Goal: Task Accomplishment & Management: Use online tool/utility

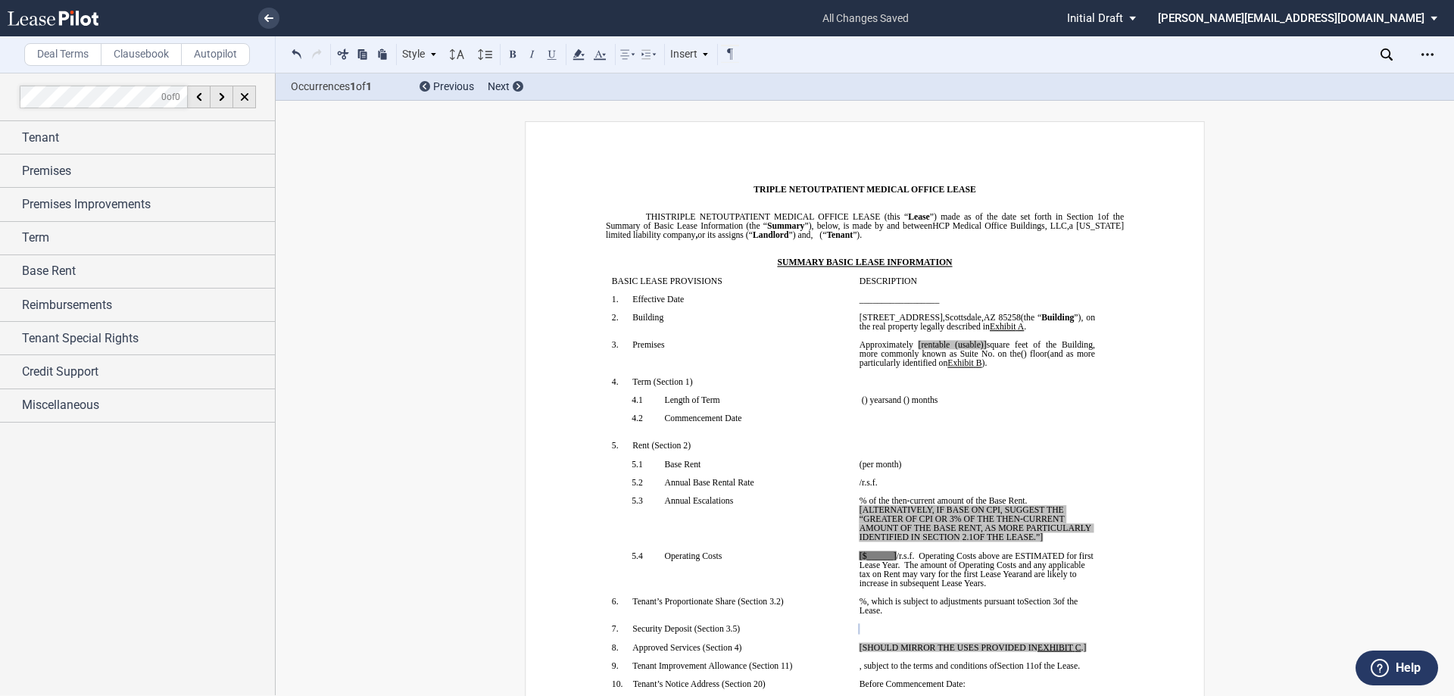
scroll to position [227, 0]
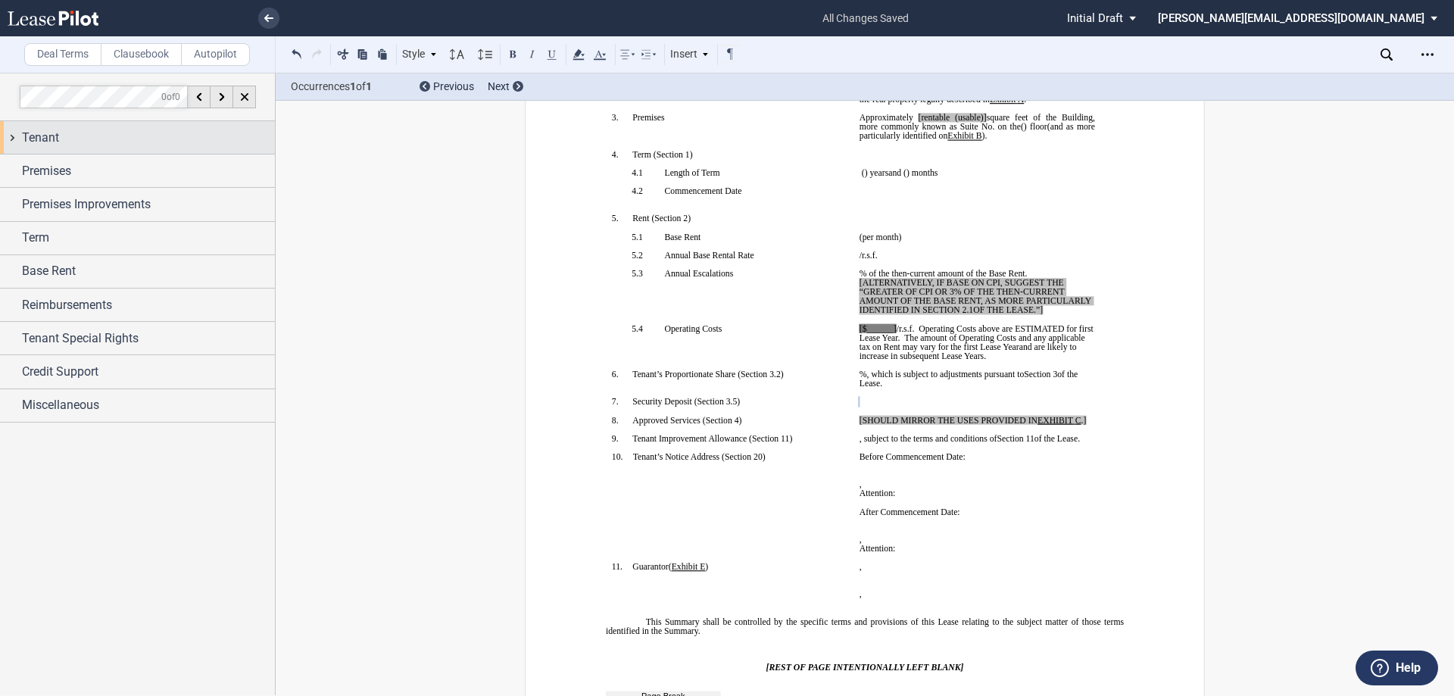
click at [11, 139] on div "Tenant" at bounding box center [137, 137] width 275 height 33
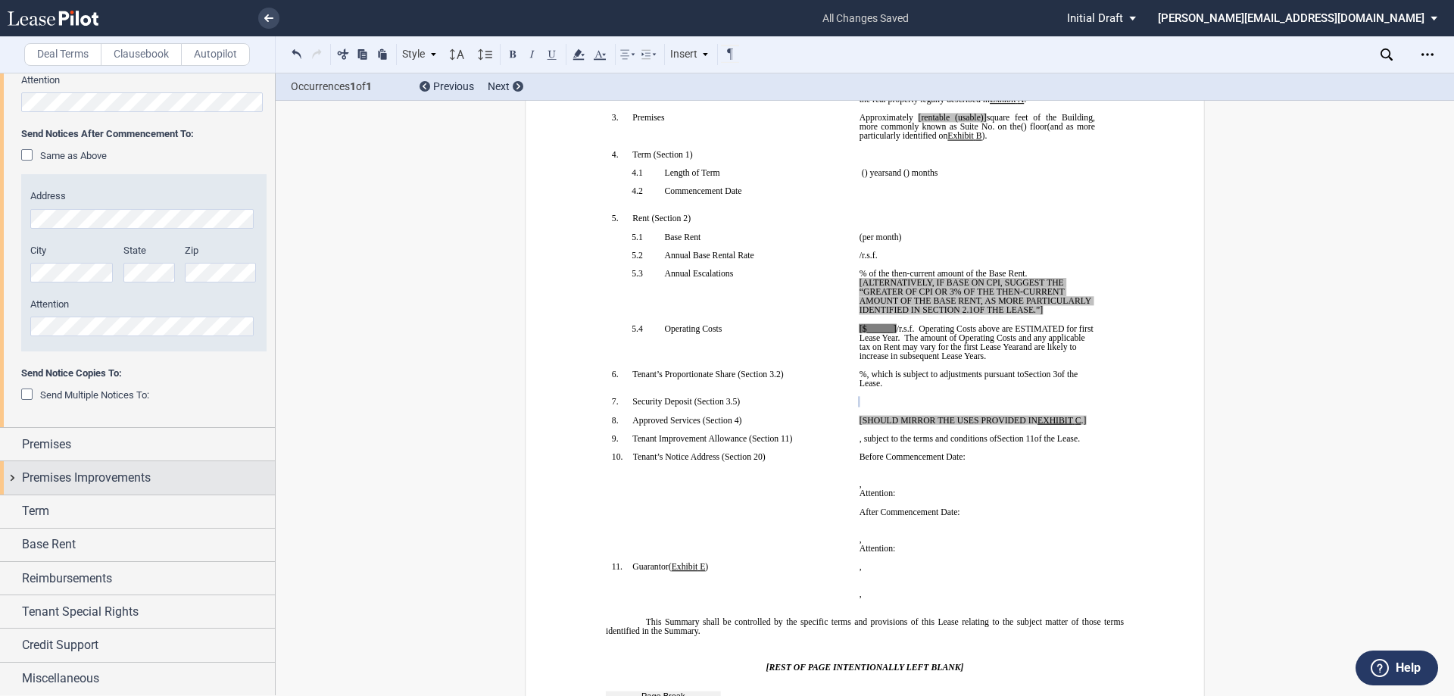
scroll to position [526, 0]
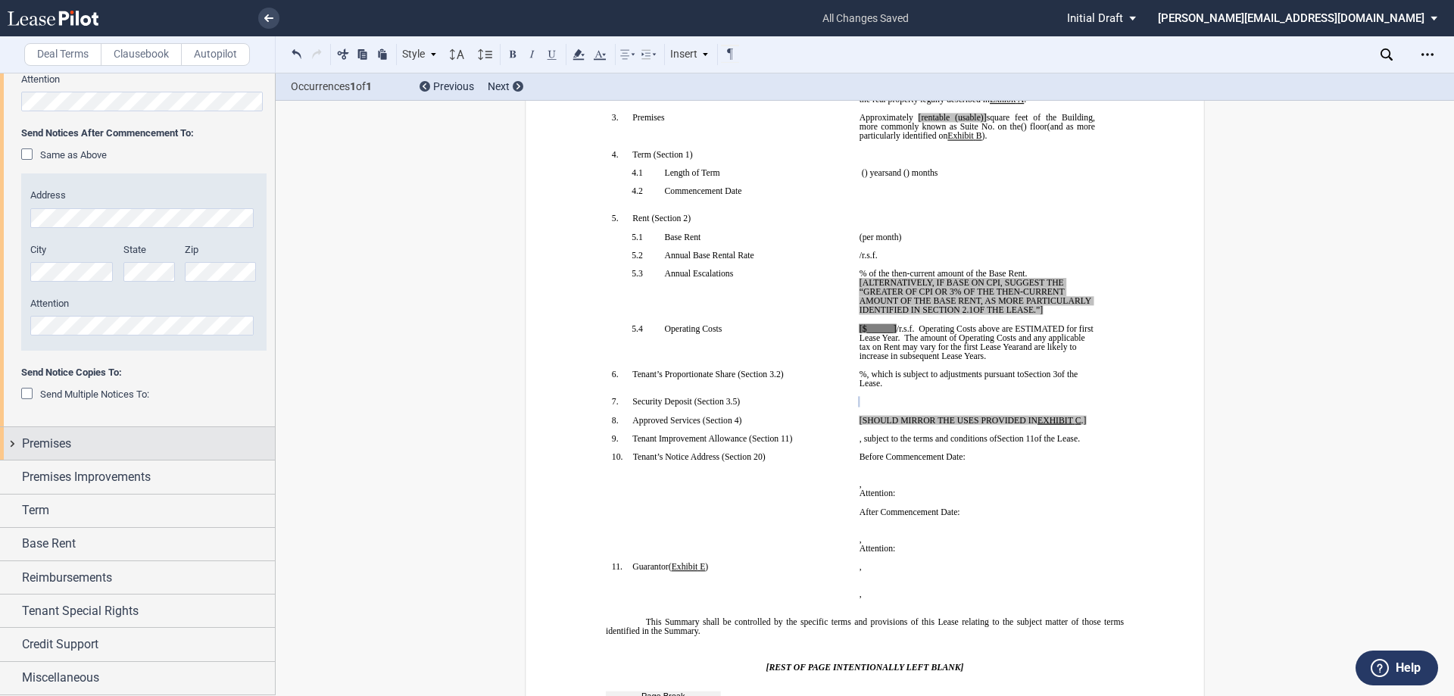
click at [12, 443] on div "Premises" at bounding box center [137, 443] width 275 height 33
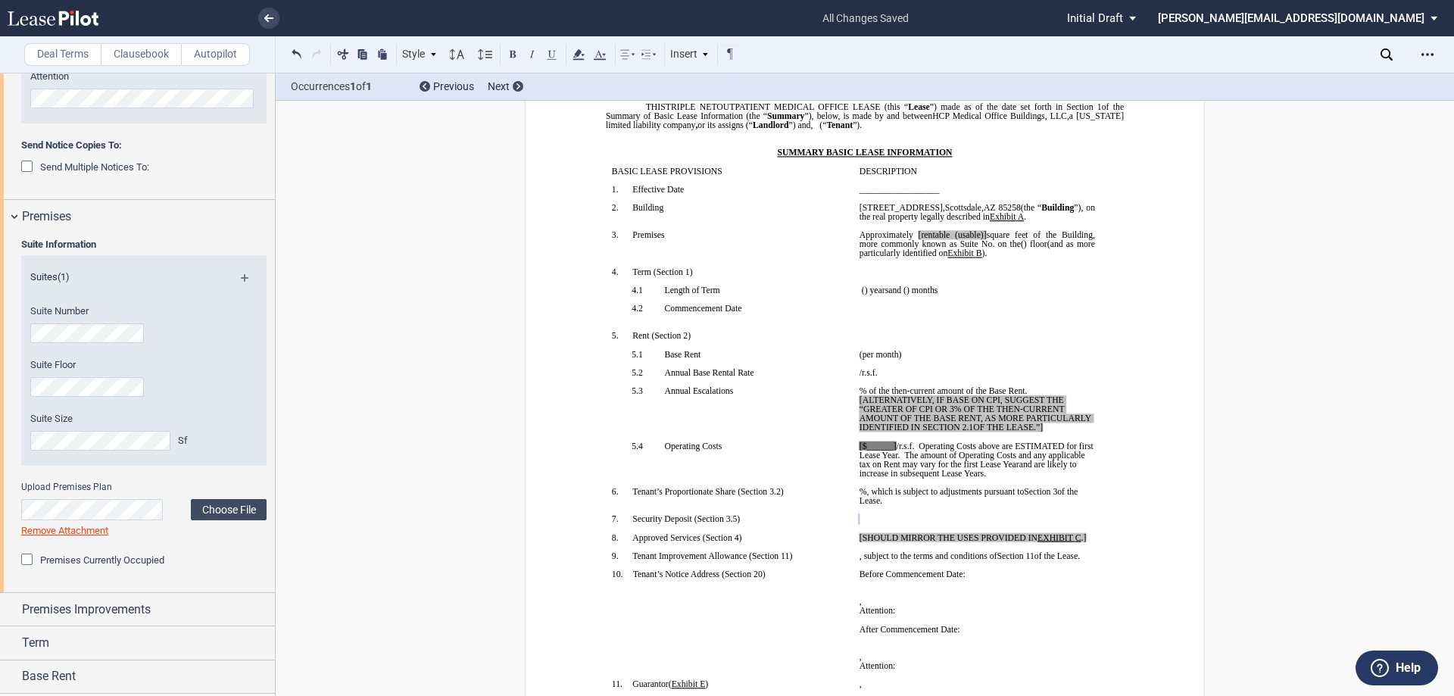
scroll to position [0, 0]
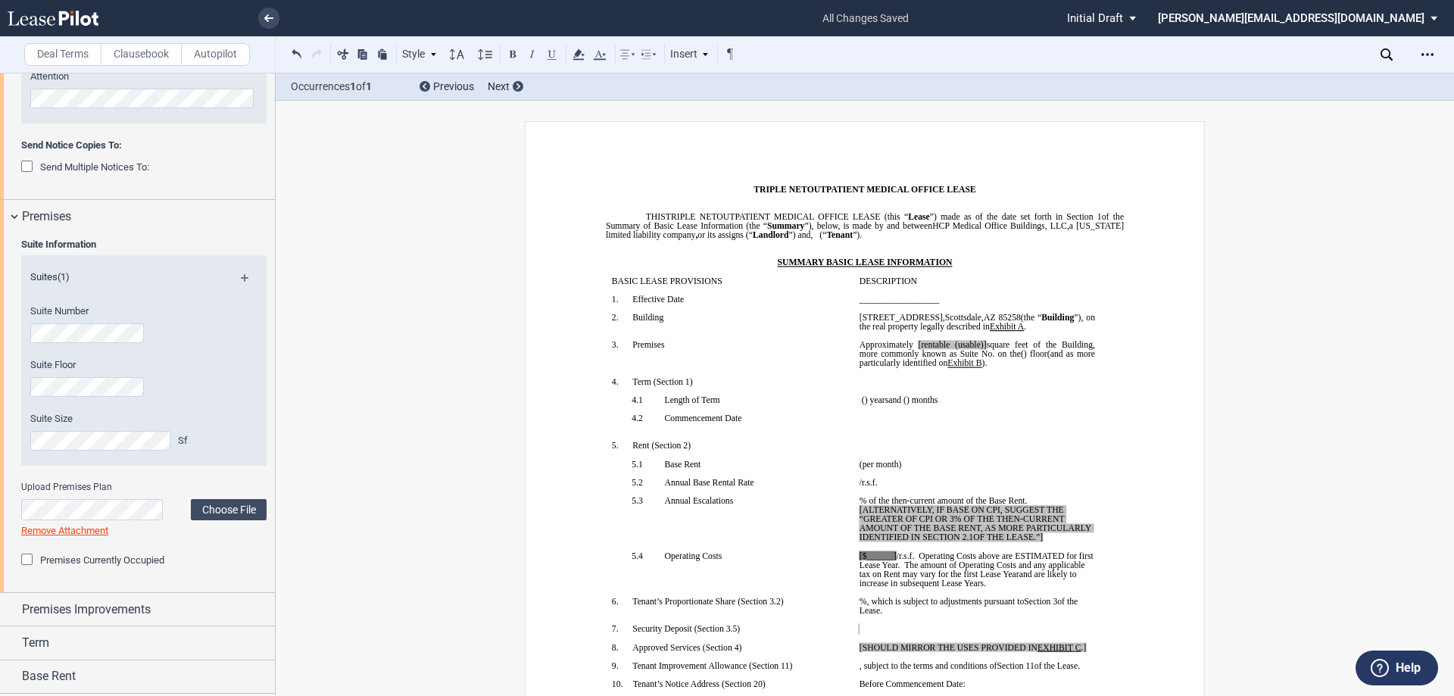
click at [943, 341] on span "[rentable (usable)]" at bounding box center [952, 344] width 68 height 9
drag, startPoint x: 1011, startPoint y: 344, endPoint x: 970, endPoint y: 343, distance: 40.9
click at [970, 343] on span "Approximately ﻿ ﻿ rentable (usable)] square feet of the Building, more commonly…" at bounding box center [978, 349] width 238 height 18
drag, startPoint x: 1046, startPoint y: 539, endPoint x: 849, endPoint y: 506, distance: 199.6
click at [853, 506] on td "﻿ ﻿ % of the then-current amount of the Base Rent. [ALTERNATIVELY, IF BASE ON C…" at bounding box center [977, 523] width 248 height 55
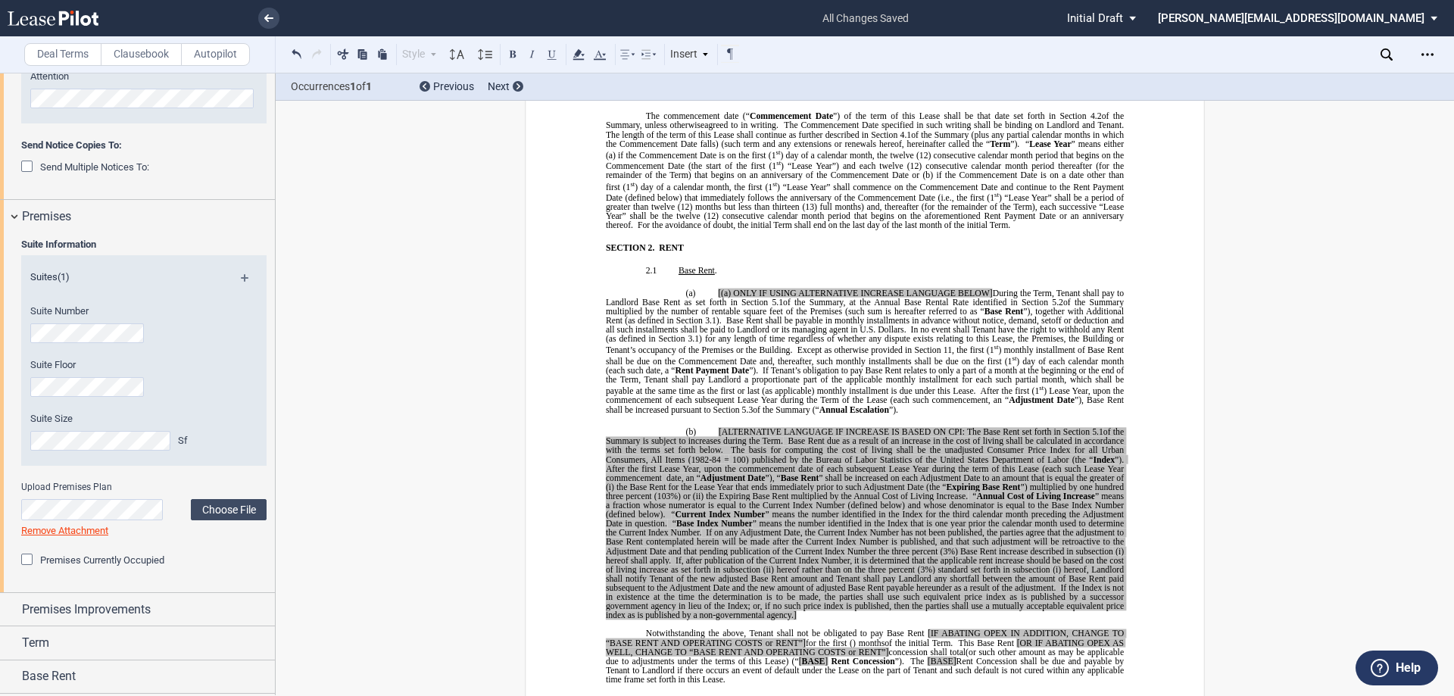
scroll to position [984, 0]
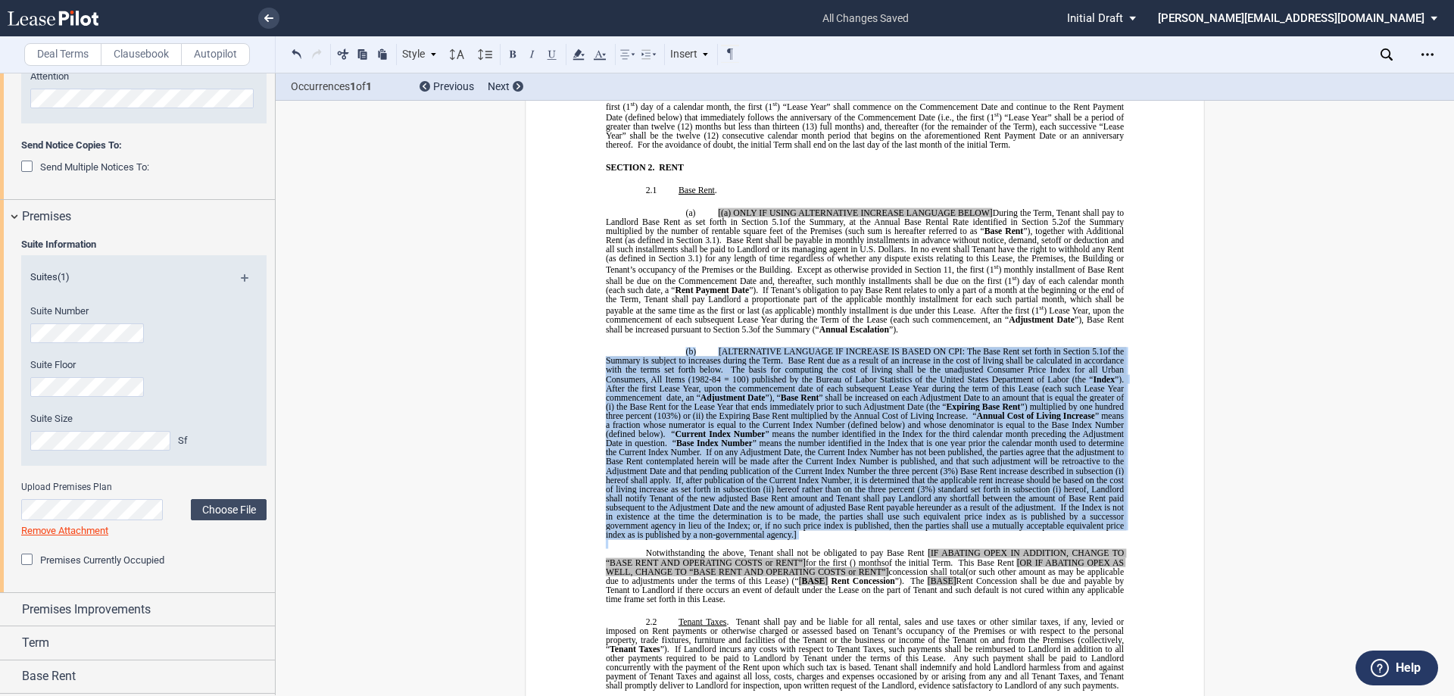
drag, startPoint x: 795, startPoint y: 540, endPoint x: 681, endPoint y: 348, distance: 223.3
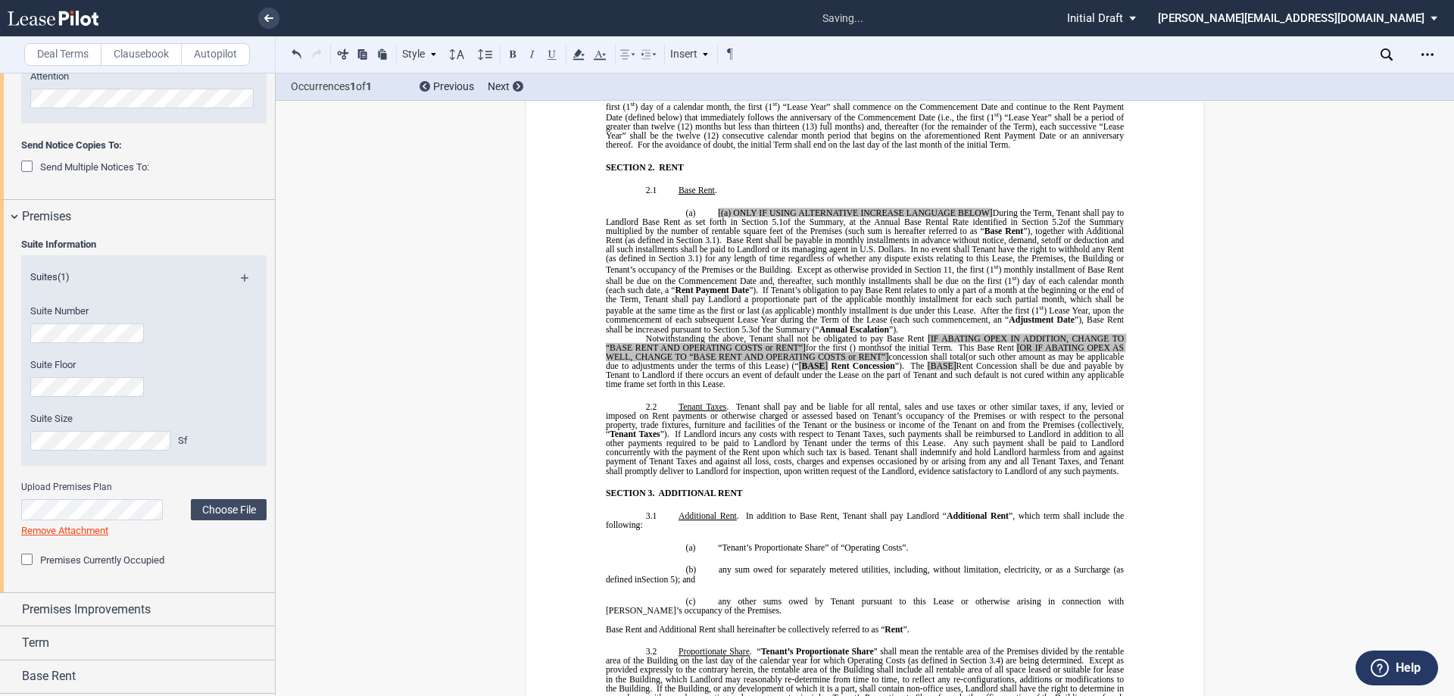
scroll to position [779, 0]
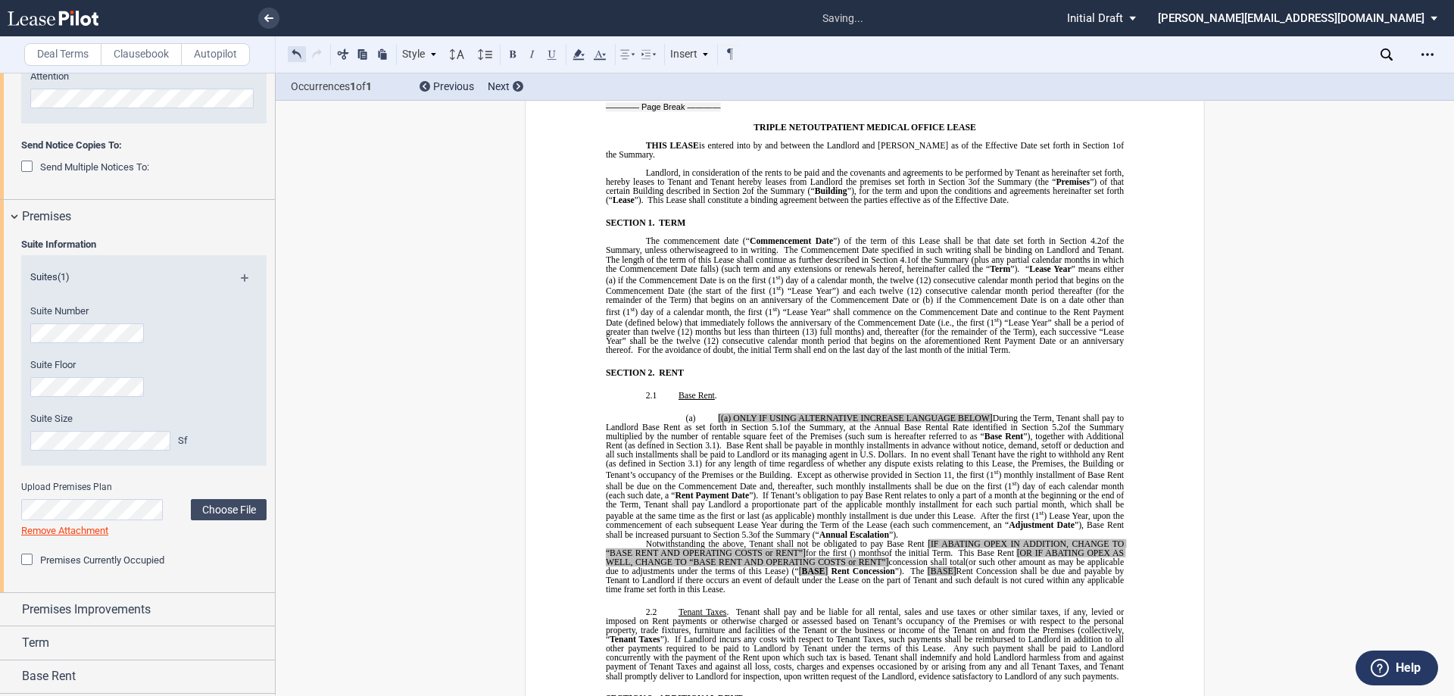
click at [295, 52] on button at bounding box center [297, 54] width 18 height 18
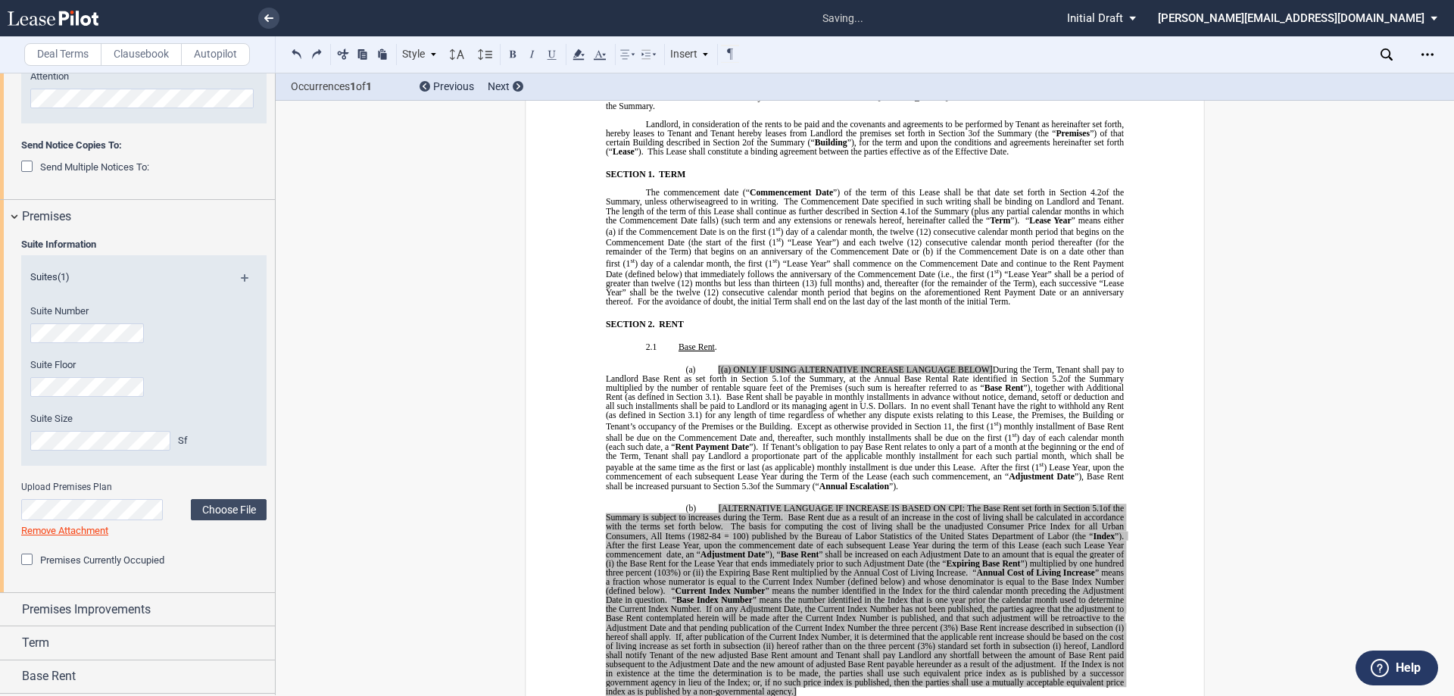
scroll to position [1082, 0]
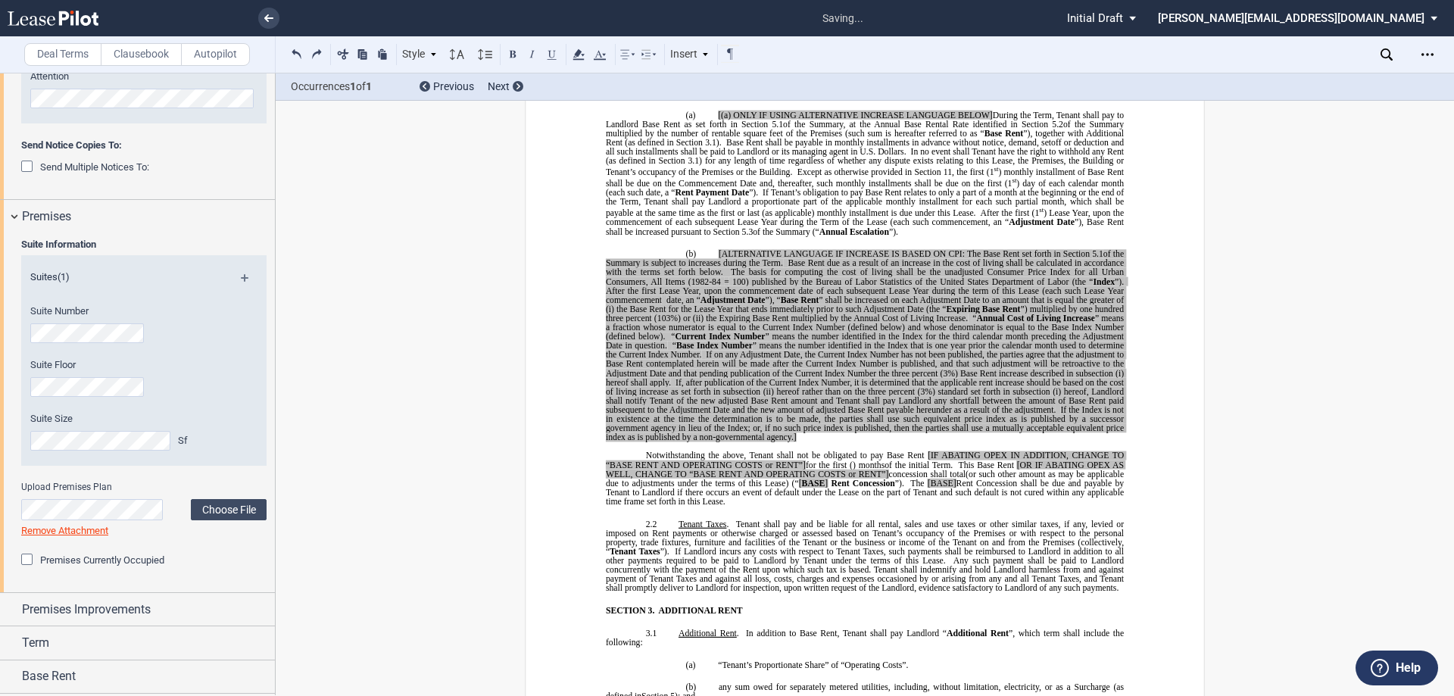
click at [722, 399] on span "(i) hereof, Landlord shall notify Tenant of the new adjusted Base Rent amount a…" at bounding box center [866, 400] width 520 height 27
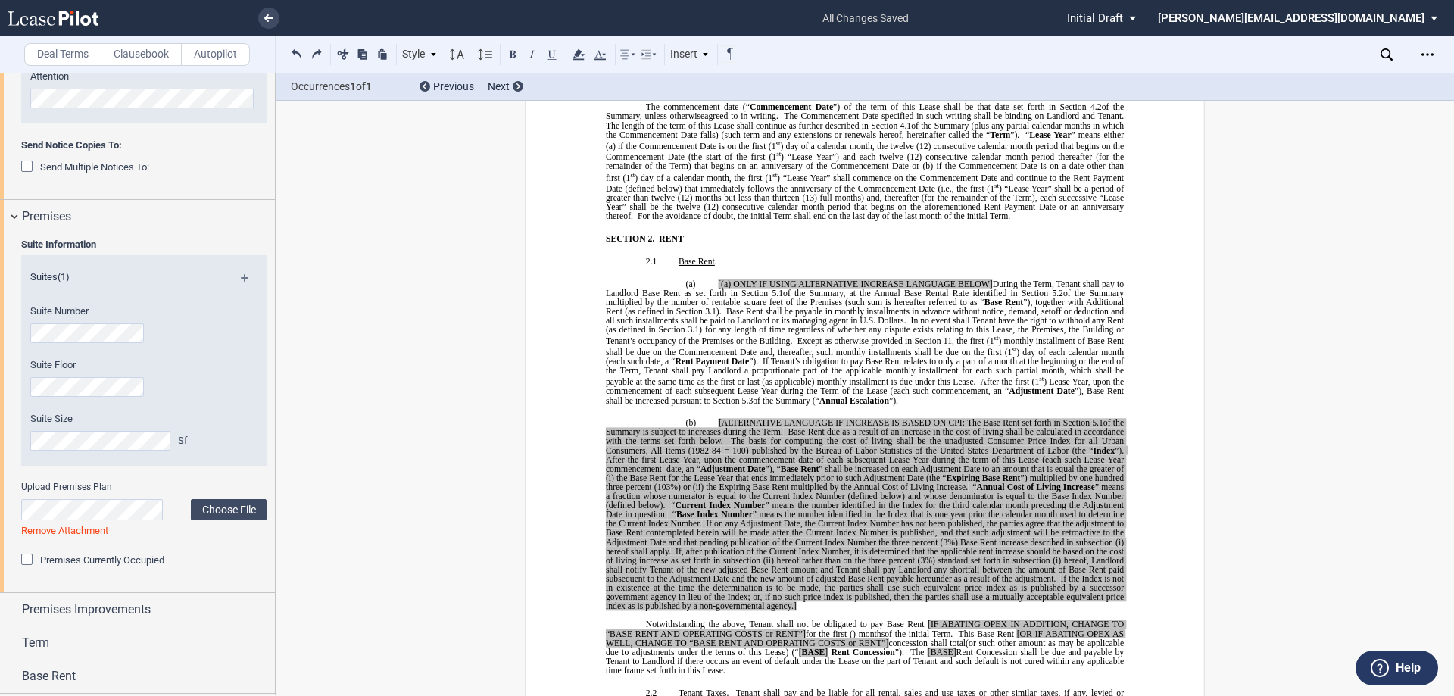
scroll to position [855, 0]
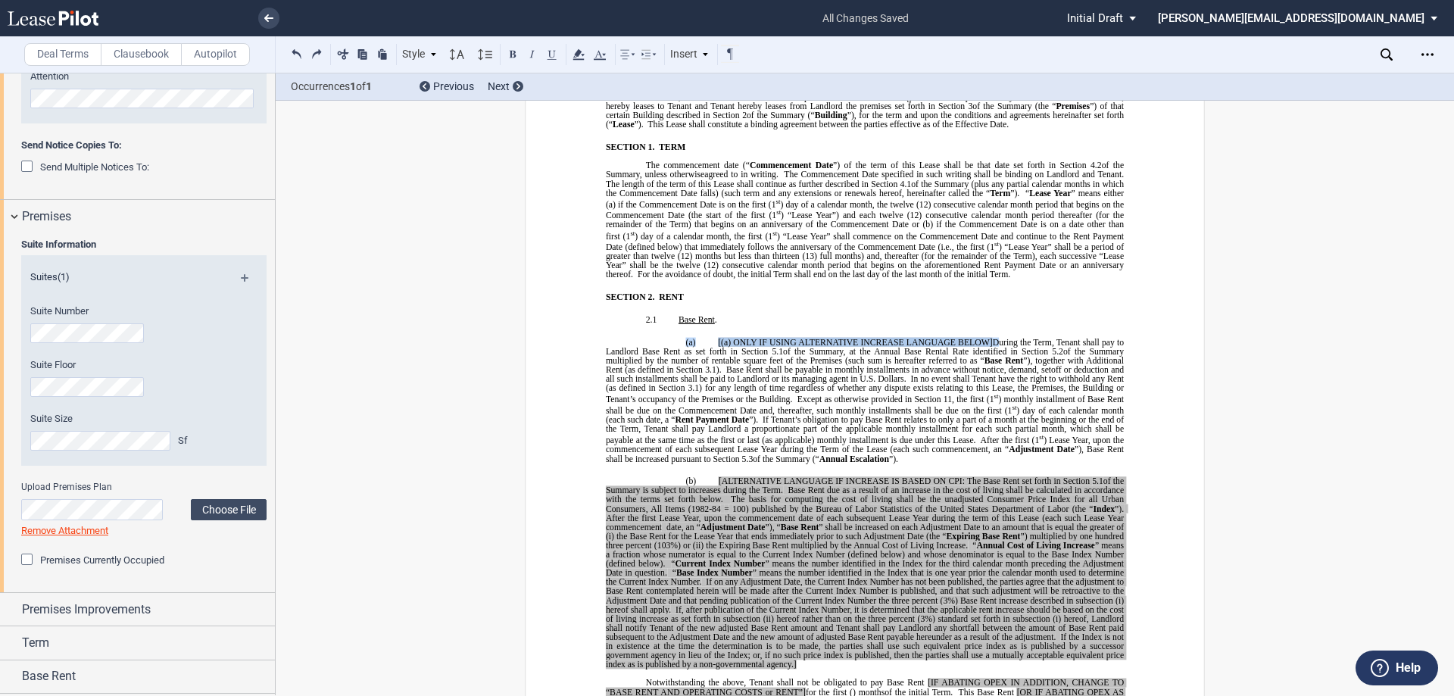
drag, startPoint x: 995, startPoint y: 342, endPoint x: 683, endPoint y: 336, distance: 312.0
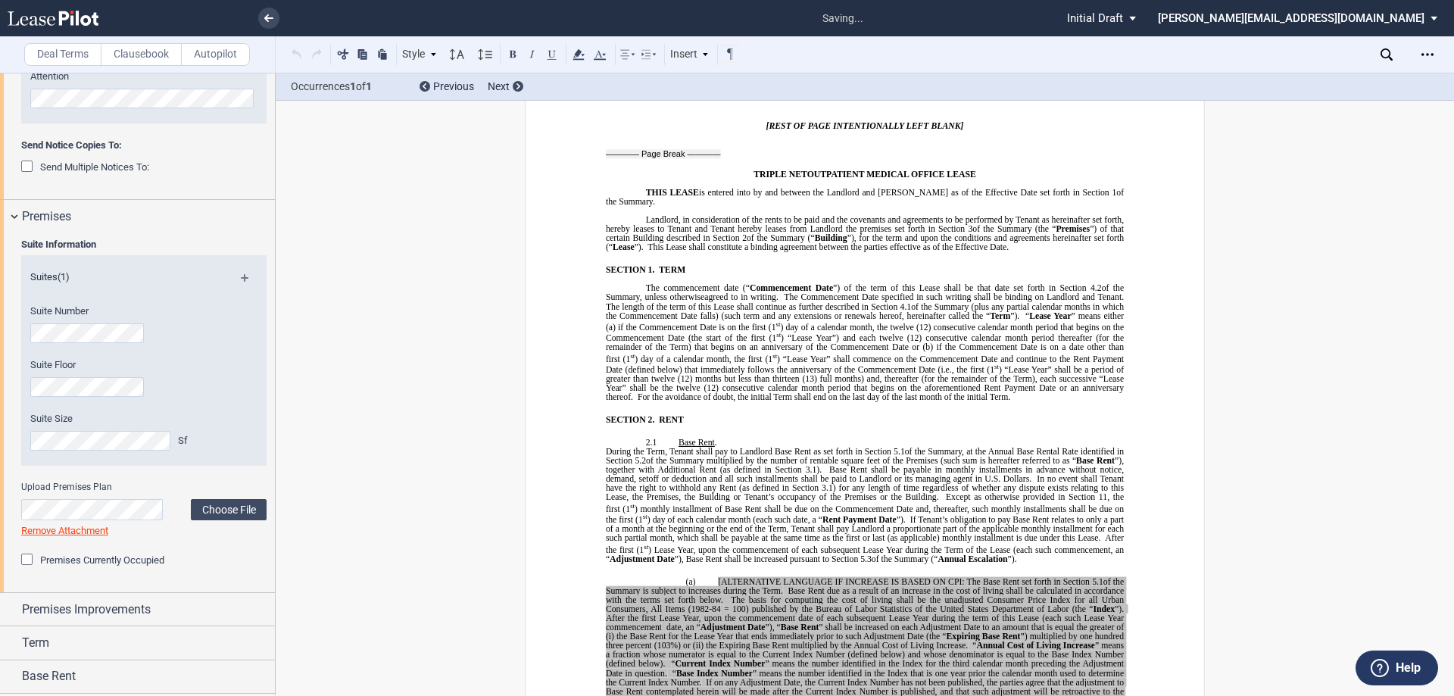
scroll to position [703, 0]
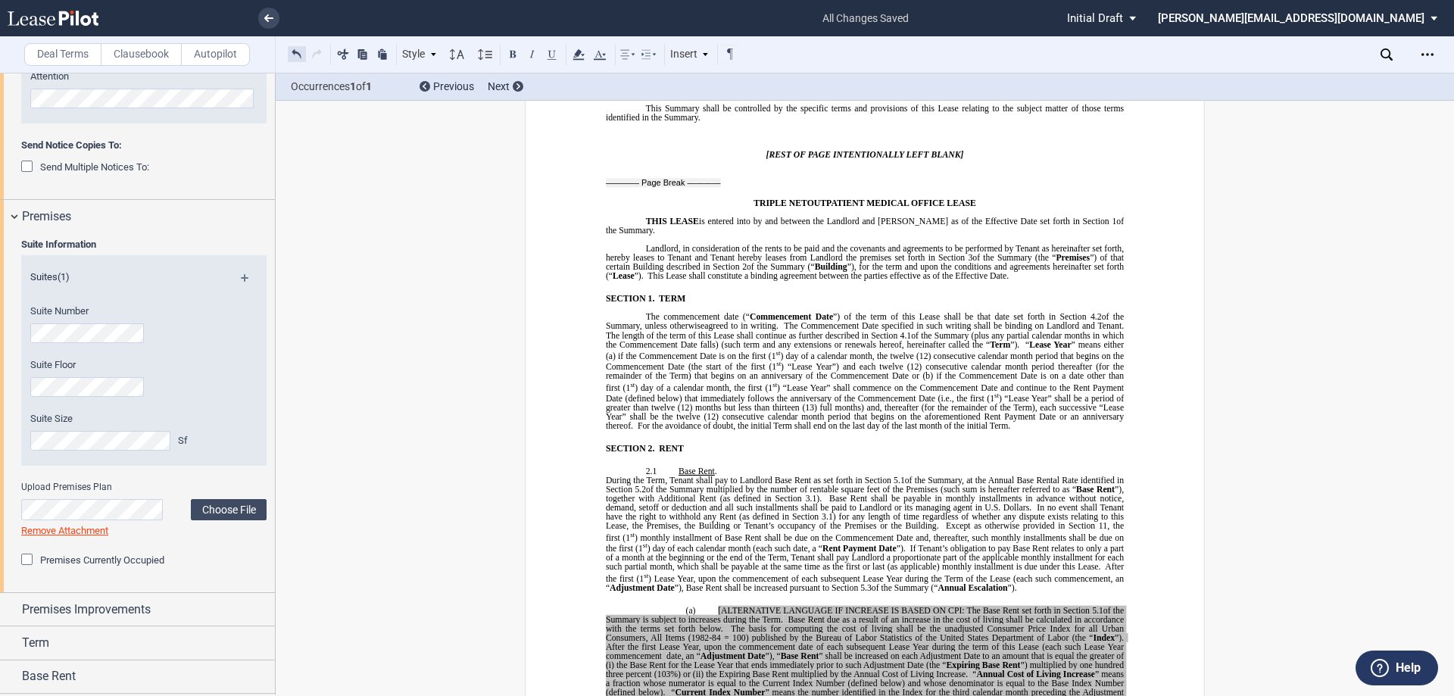
click at [300, 57] on button at bounding box center [297, 54] width 18 height 18
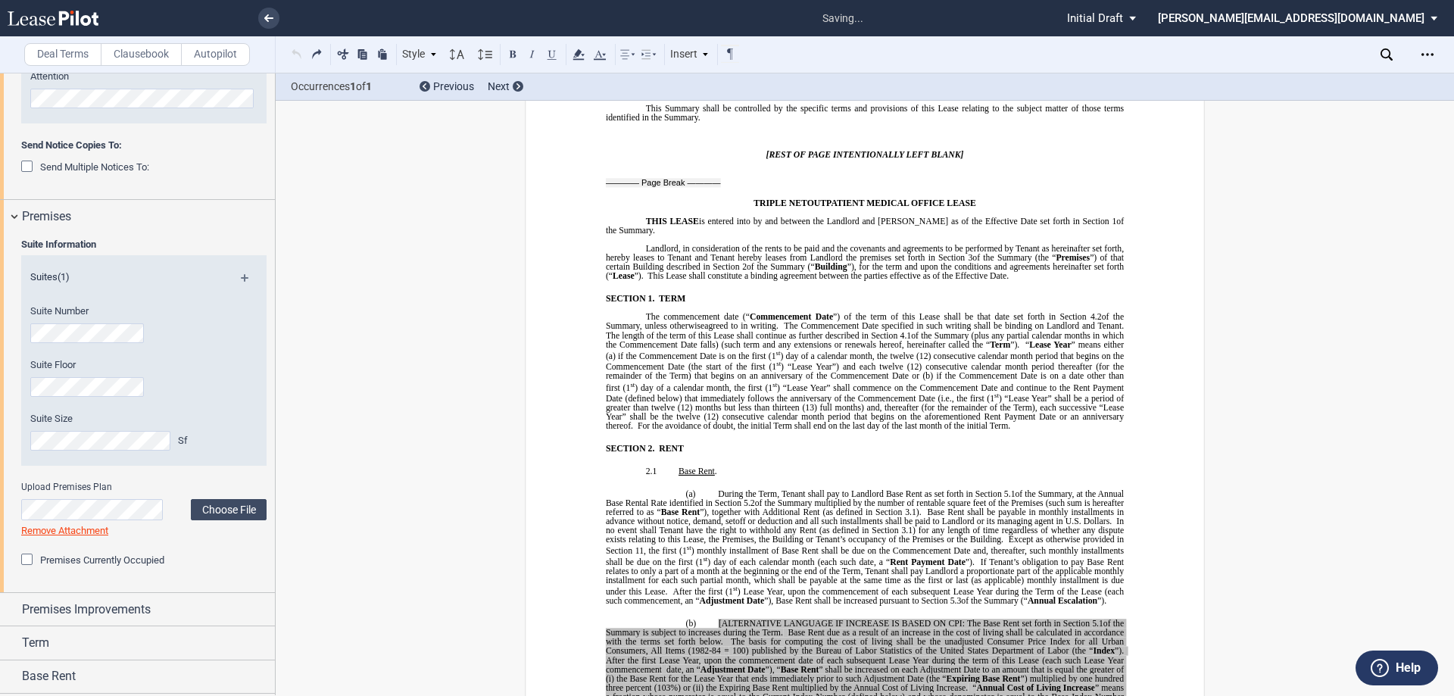
click at [300, 57] on div "Style SECTION 1. Section 1.1 Subsection 1 (a) Subsection 2 (i) Subsection 3 (1)…" at bounding box center [514, 55] width 453 height 20
click at [819, 510] on span "”), together with Additional Rent (as defined in Section" at bounding box center [801, 511] width 202 height 9
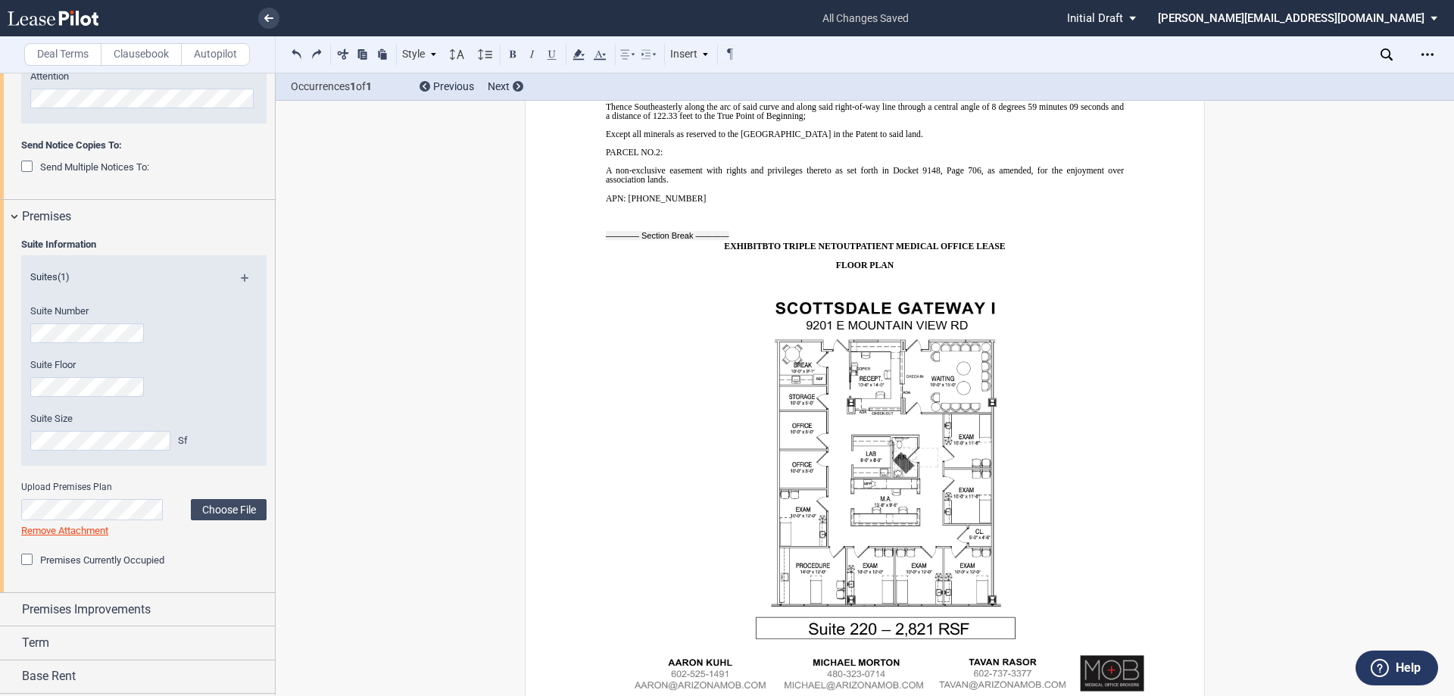
scroll to position [14180, 0]
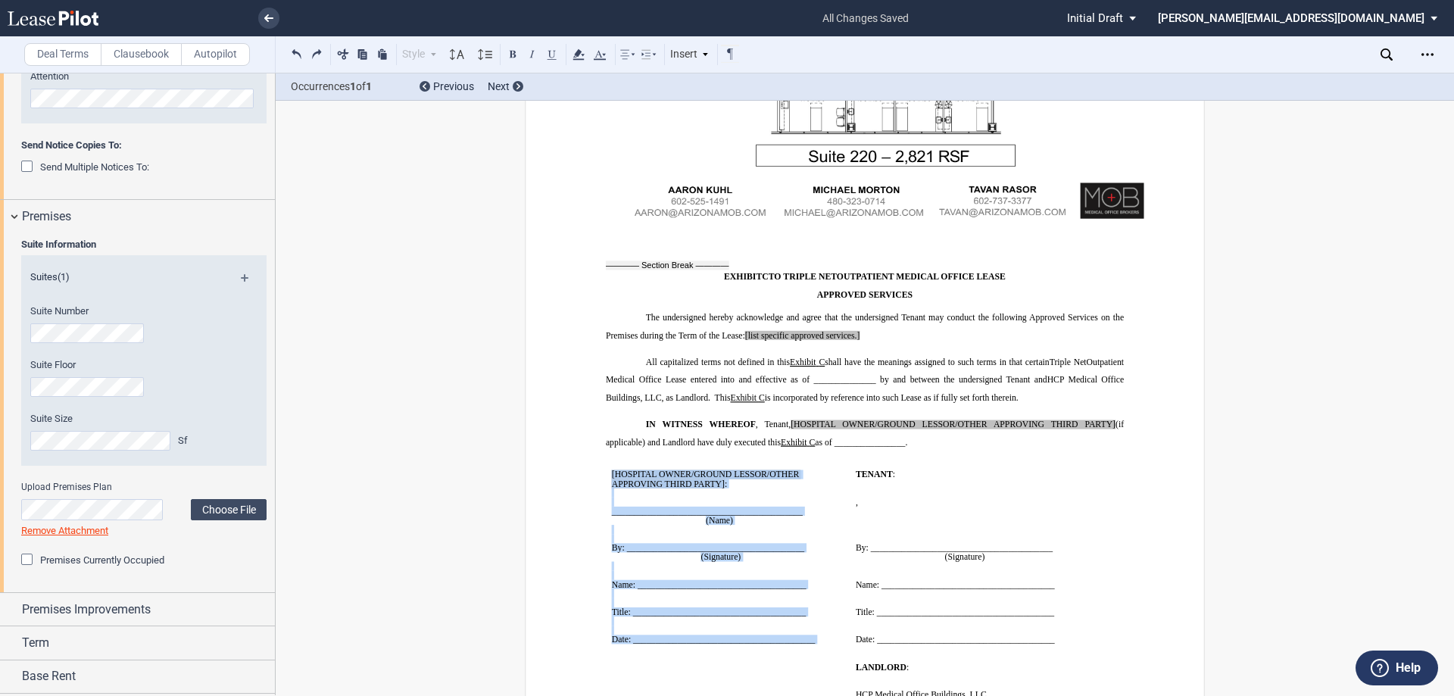
drag, startPoint x: 603, startPoint y: 397, endPoint x: 809, endPoint y: 570, distance: 269.8
click at [809, 570] on td "﻿ [HOSPITAL OWNER/GROUND LESSOR/OTHER APPROVING THIRD PARTY] : ﻿ ﻿ ____________…" at bounding box center [728, 556] width 244 height 192
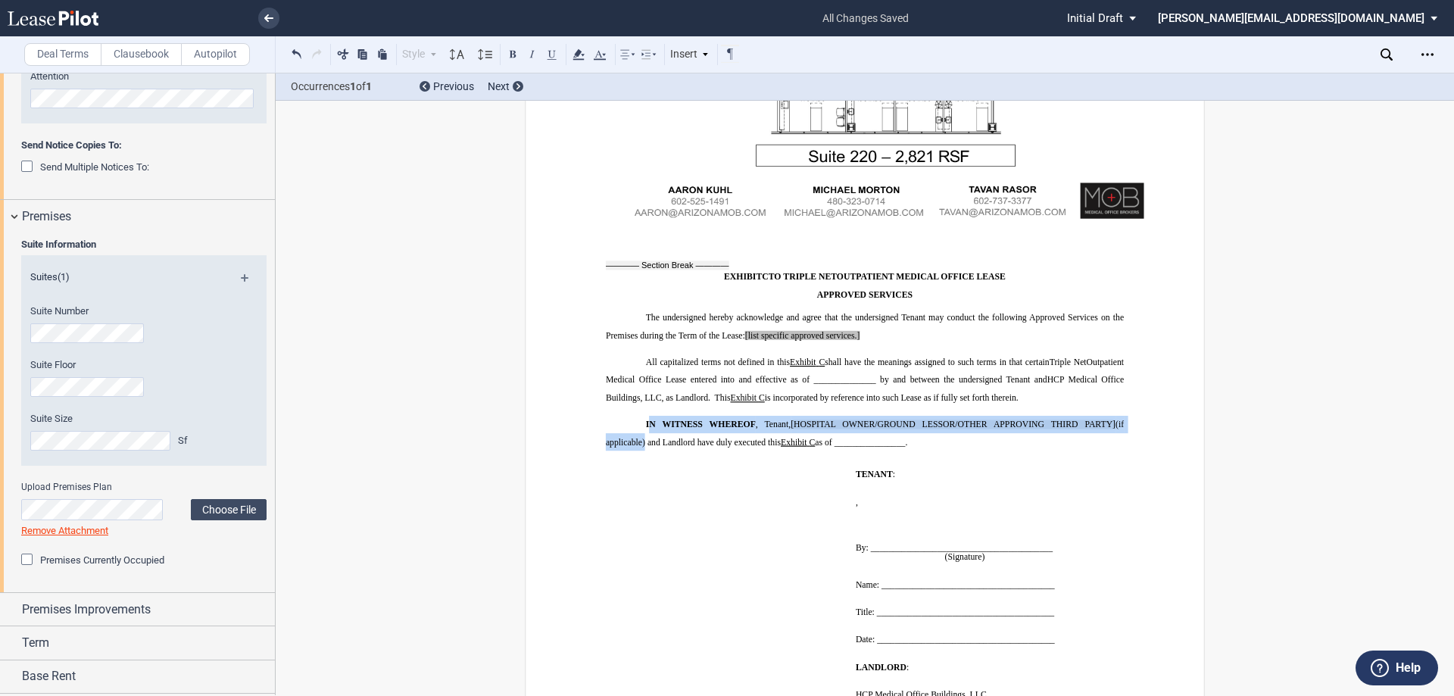
drag, startPoint x: 640, startPoint y: 371, endPoint x: 647, endPoint y: 357, distance: 15.6
click at [647, 416] on p "IN WITNESS WHEREOF , Tenant, [HOSPITAL OWNER/GROUND LESSOR/OTHER APPROVING THIR…" at bounding box center [865, 434] width 518 height 36
drag, startPoint x: 641, startPoint y: 370, endPoint x: 788, endPoint y: 348, distance: 149.3
click at [788, 420] on span "IN WITNESS WHEREOF , Tenant, [HOSPITAL OWNER/GROUND LESSOR/OTHER APPROVING THIR…" at bounding box center [866, 433] width 520 height 27
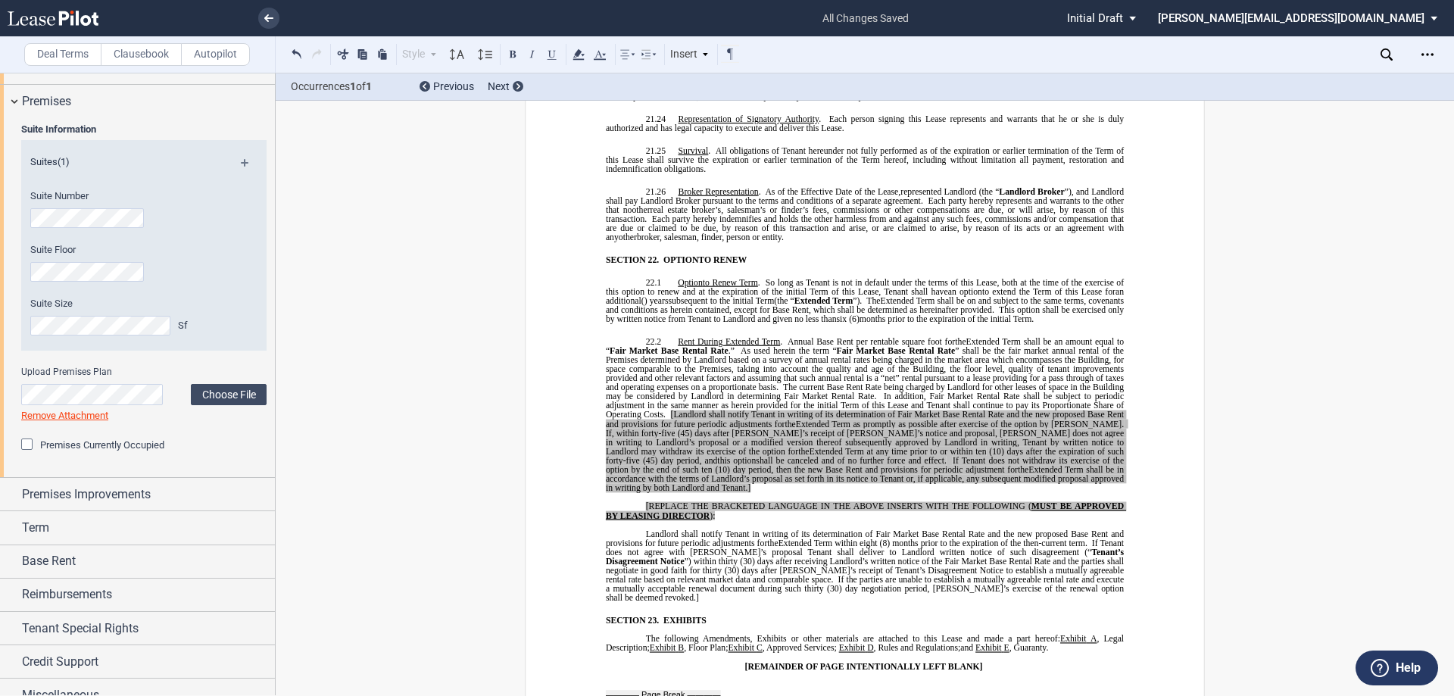
scroll to position [886, 0]
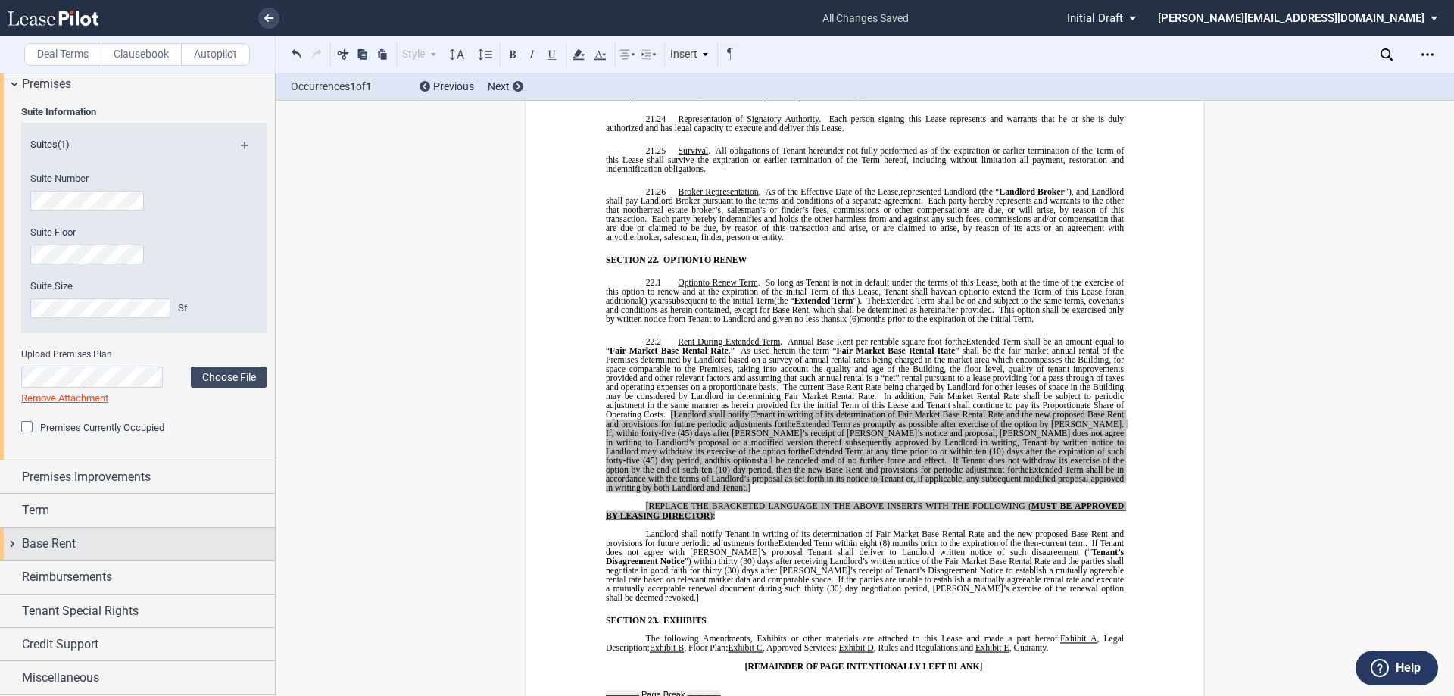
click at [12, 543] on div "Base Rent" at bounding box center [137, 544] width 275 height 33
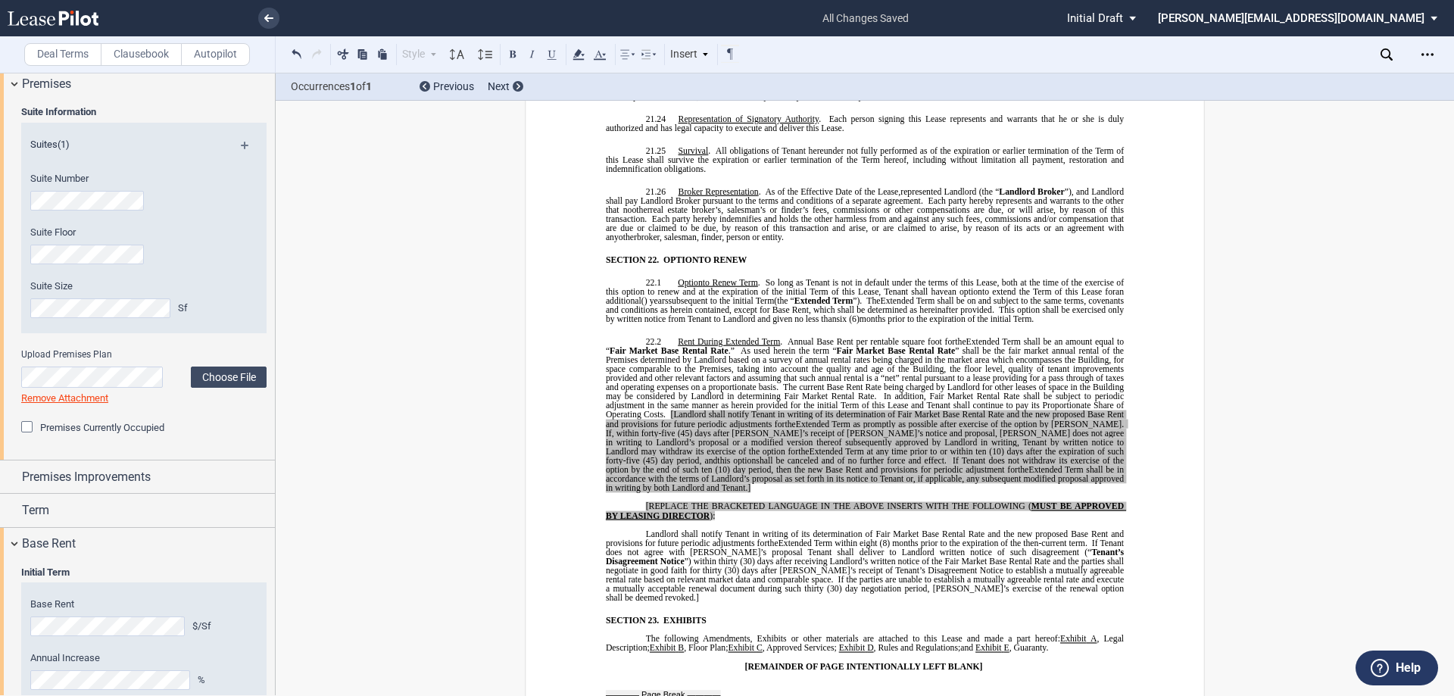
scroll to position [1130, 0]
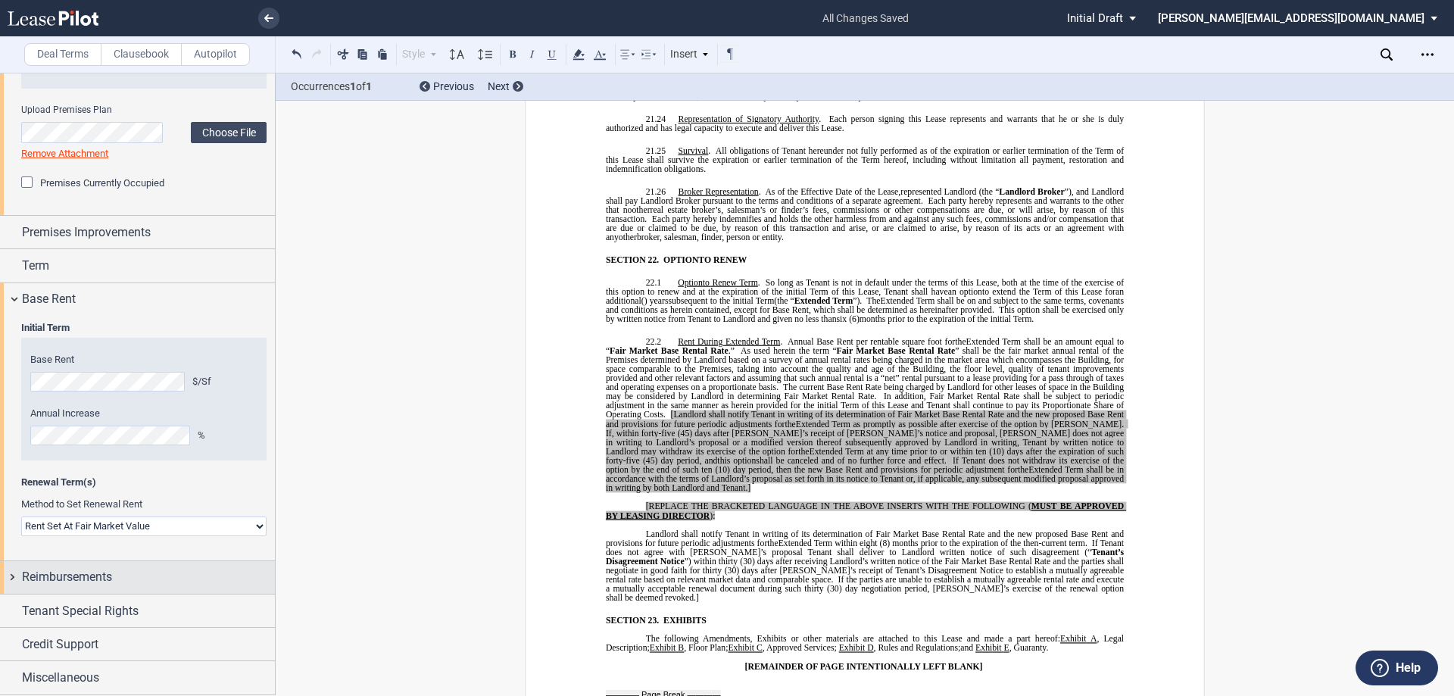
click at [14, 575] on div "Reimbursements" at bounding box center [137, 577] width 275 height 33
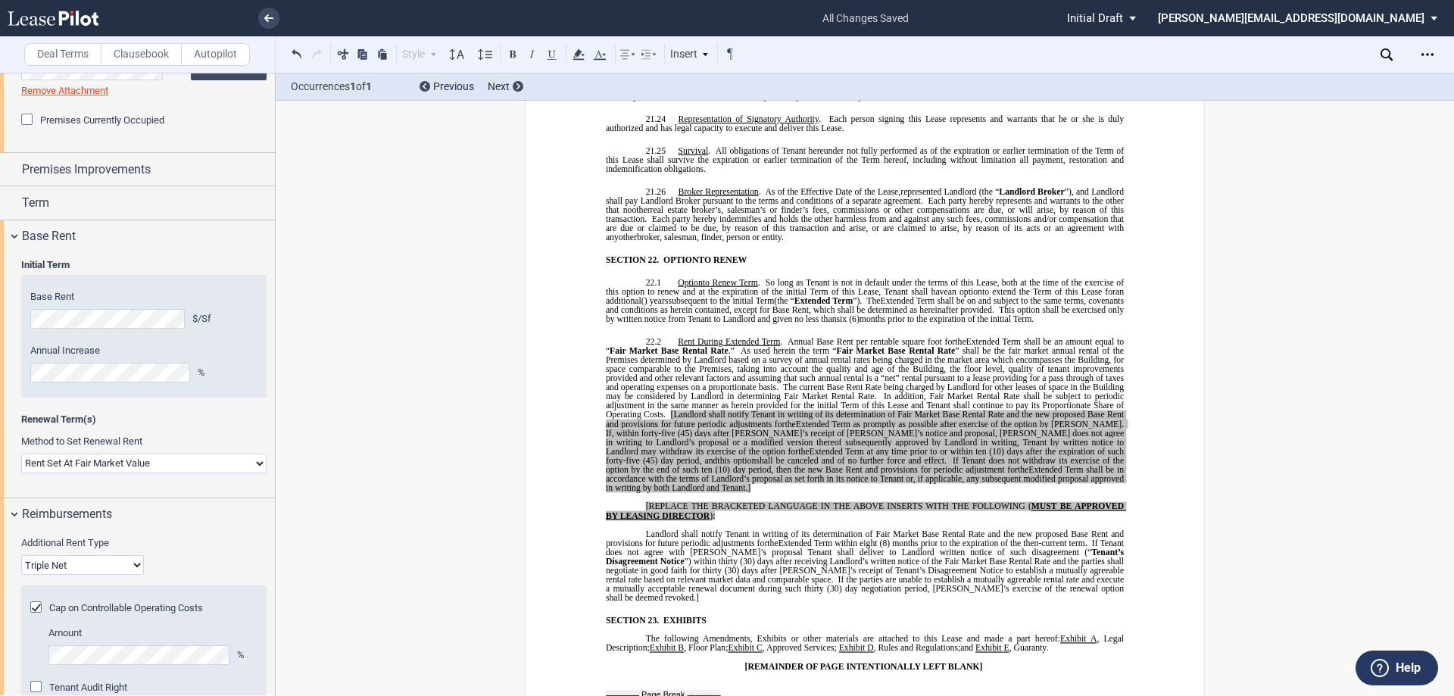
scroll to position [1334, 0]
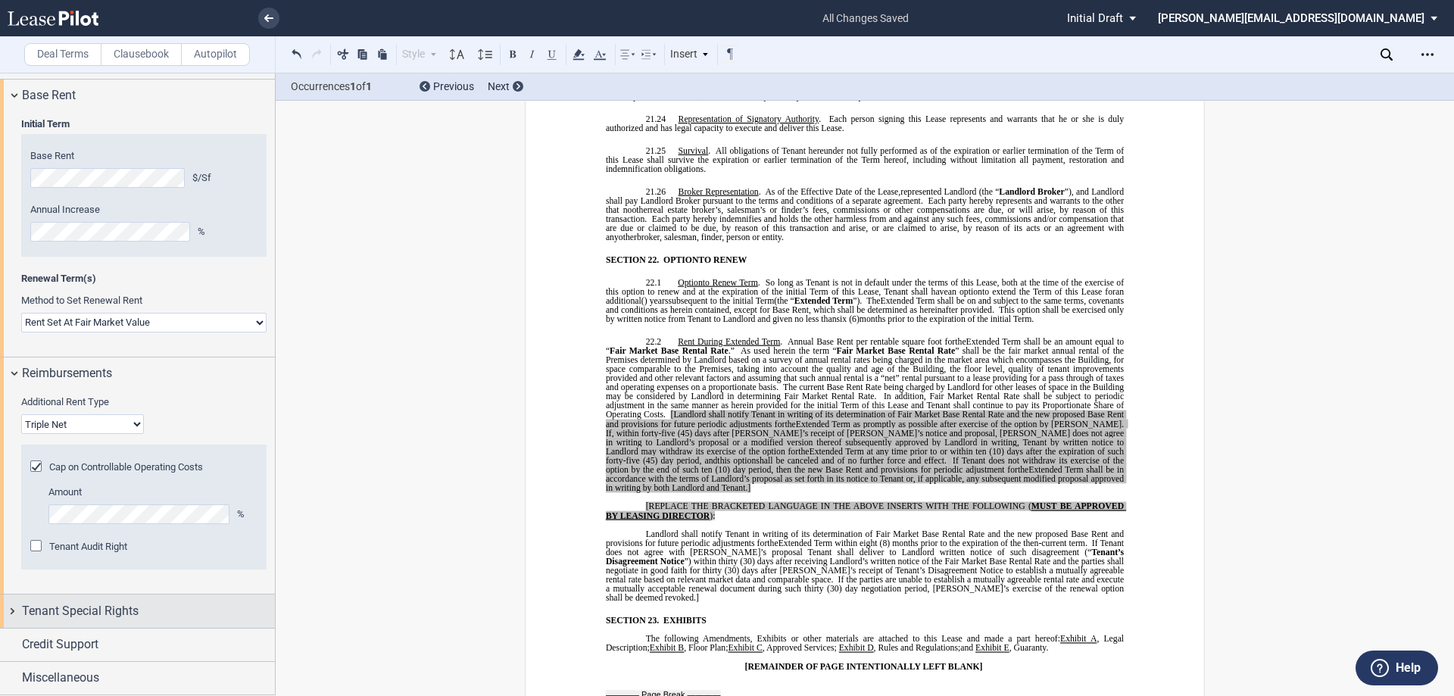
click at [12, 609] on div "Tenant Special Rights" at bounding box center [137, 610] width 275 height 33
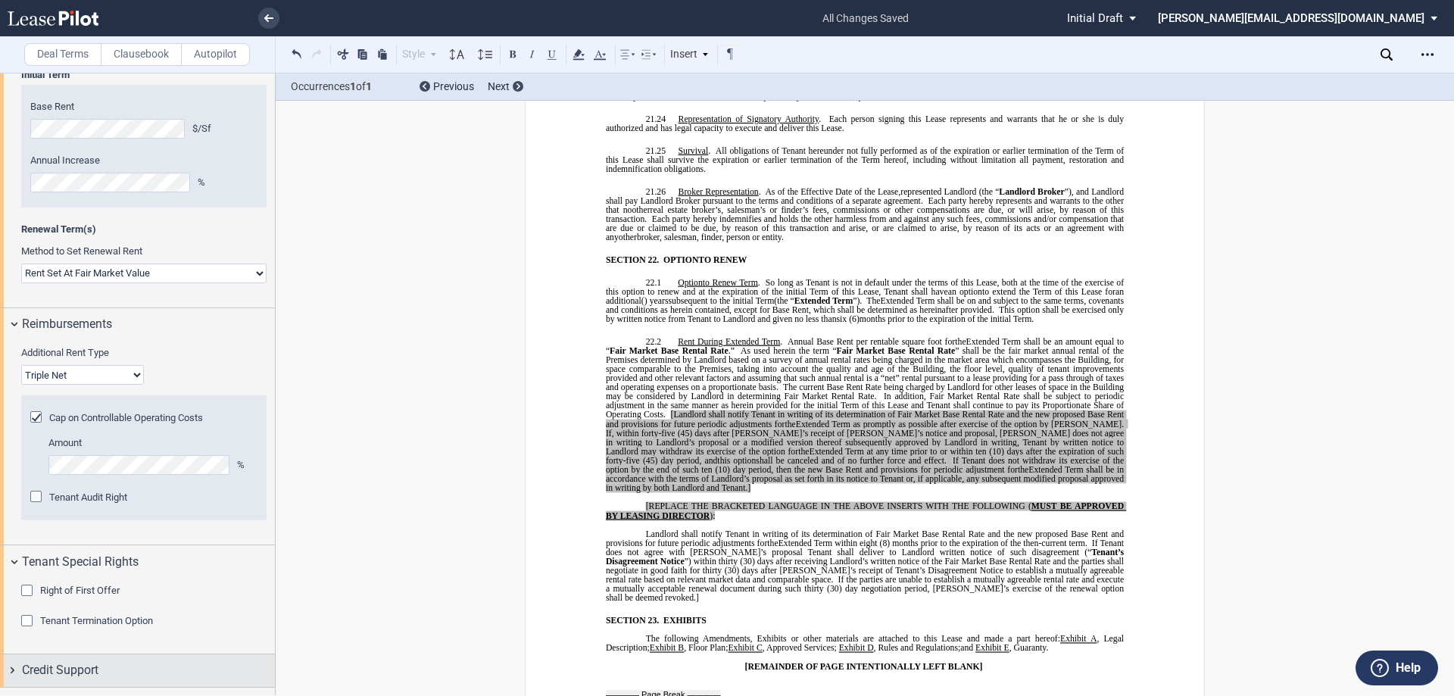
scroll to position [1409, 0]
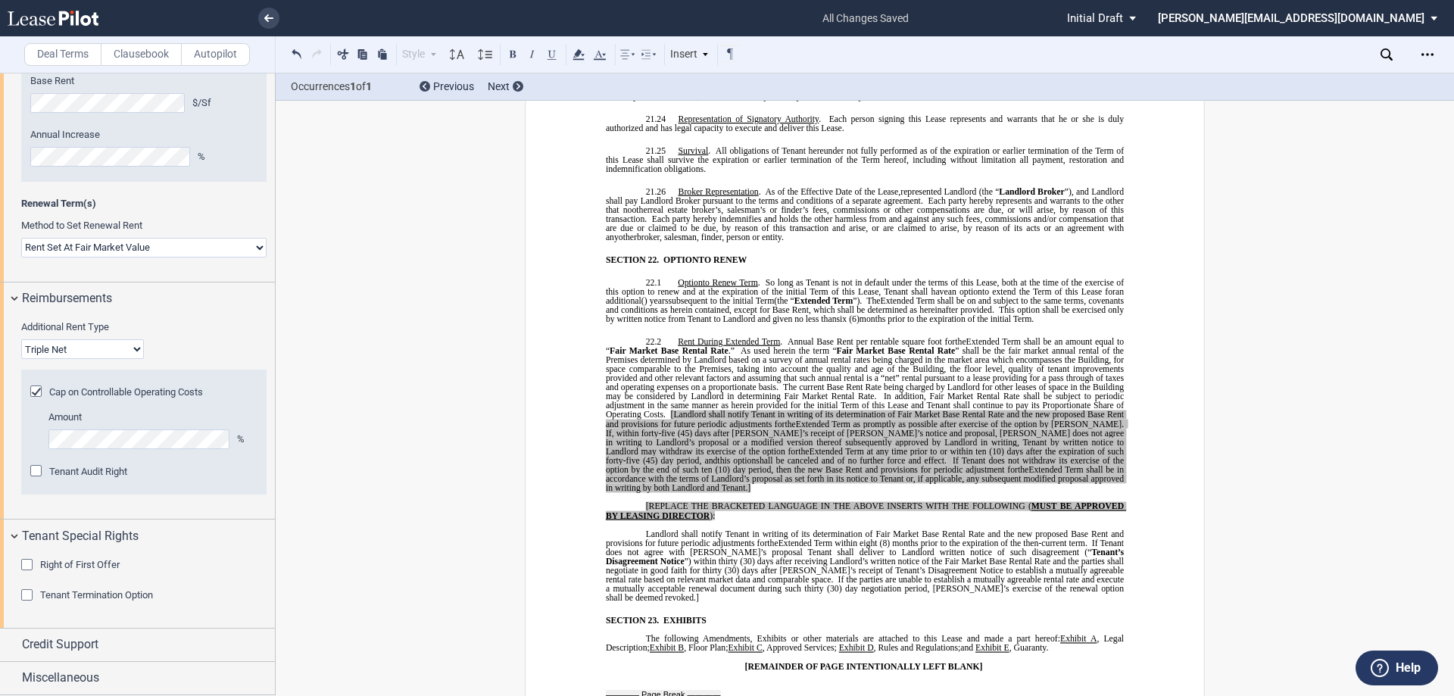
click at [30, 563] on div "Right of First Offer" at bounding box center [28, 566] width 15 height 15
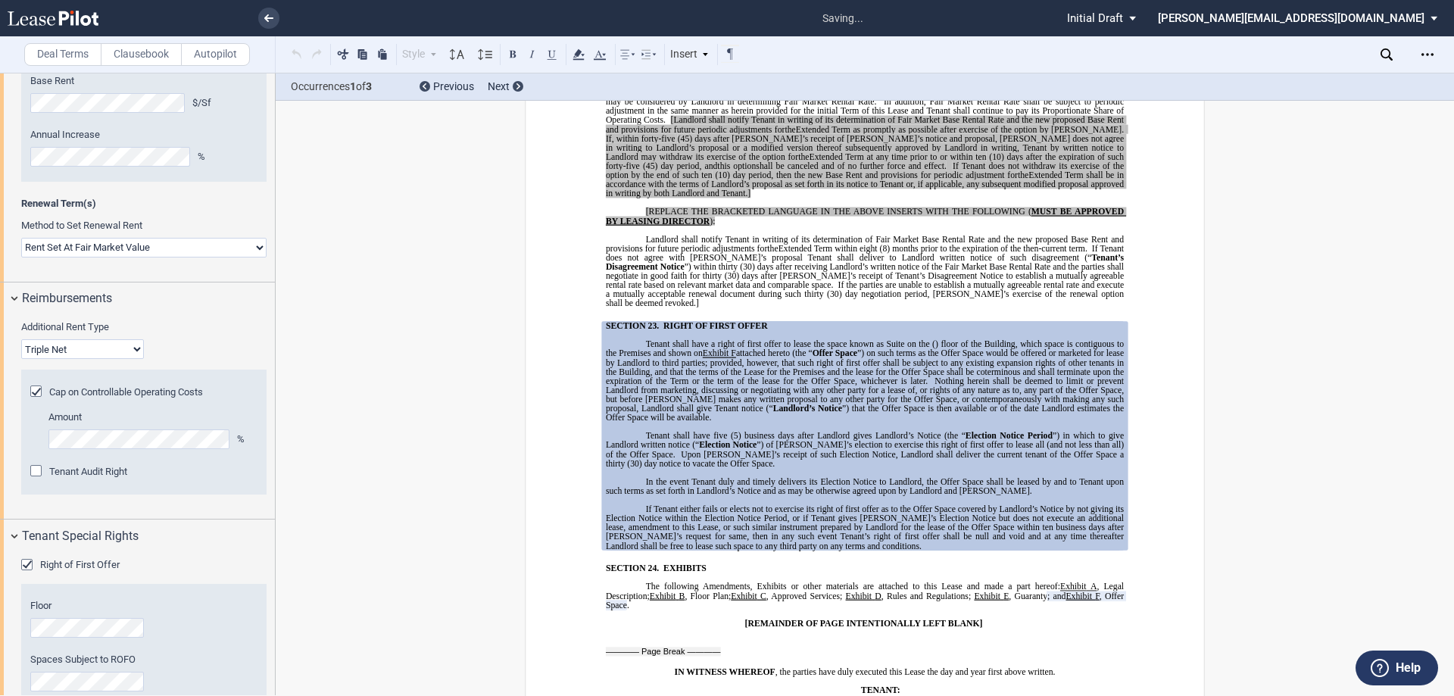
scroll to position [12602, 0]
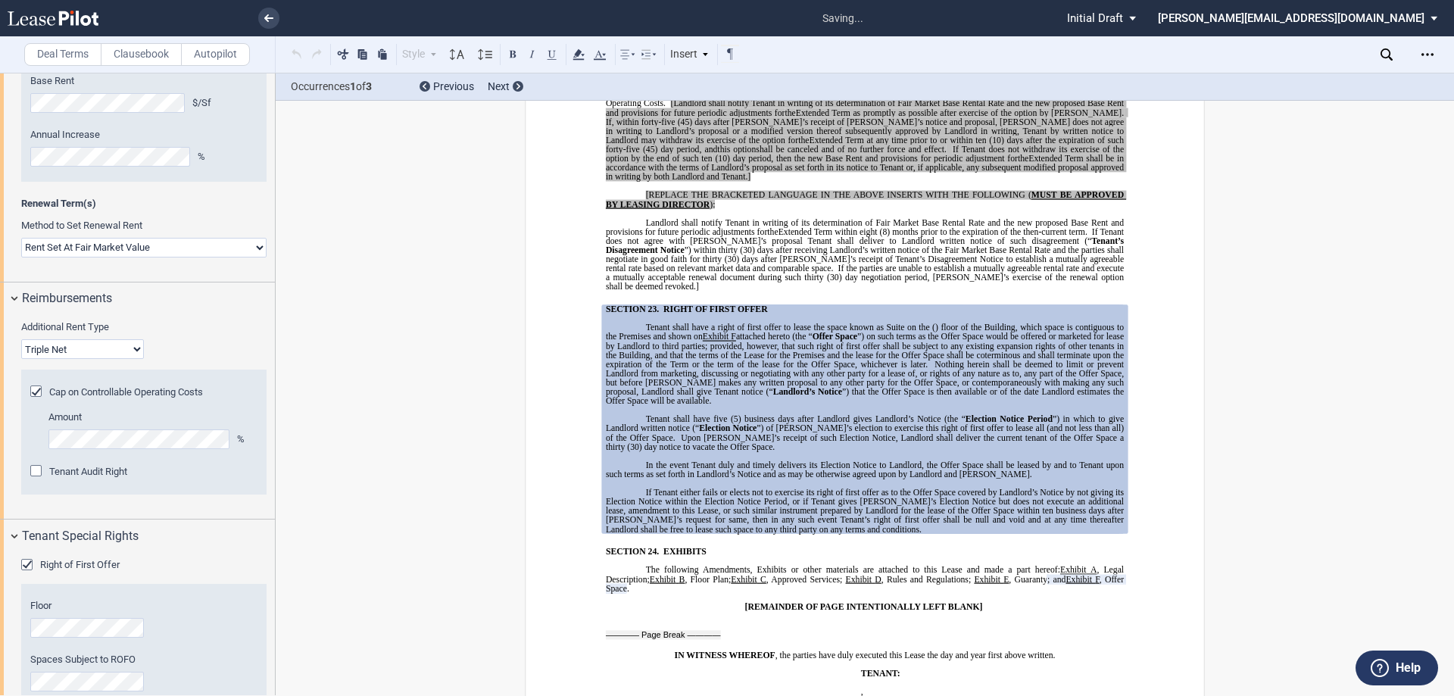
click at [25, 563] on div "Right of First Offer" at bounding box center [28, 566] width 15 height 15
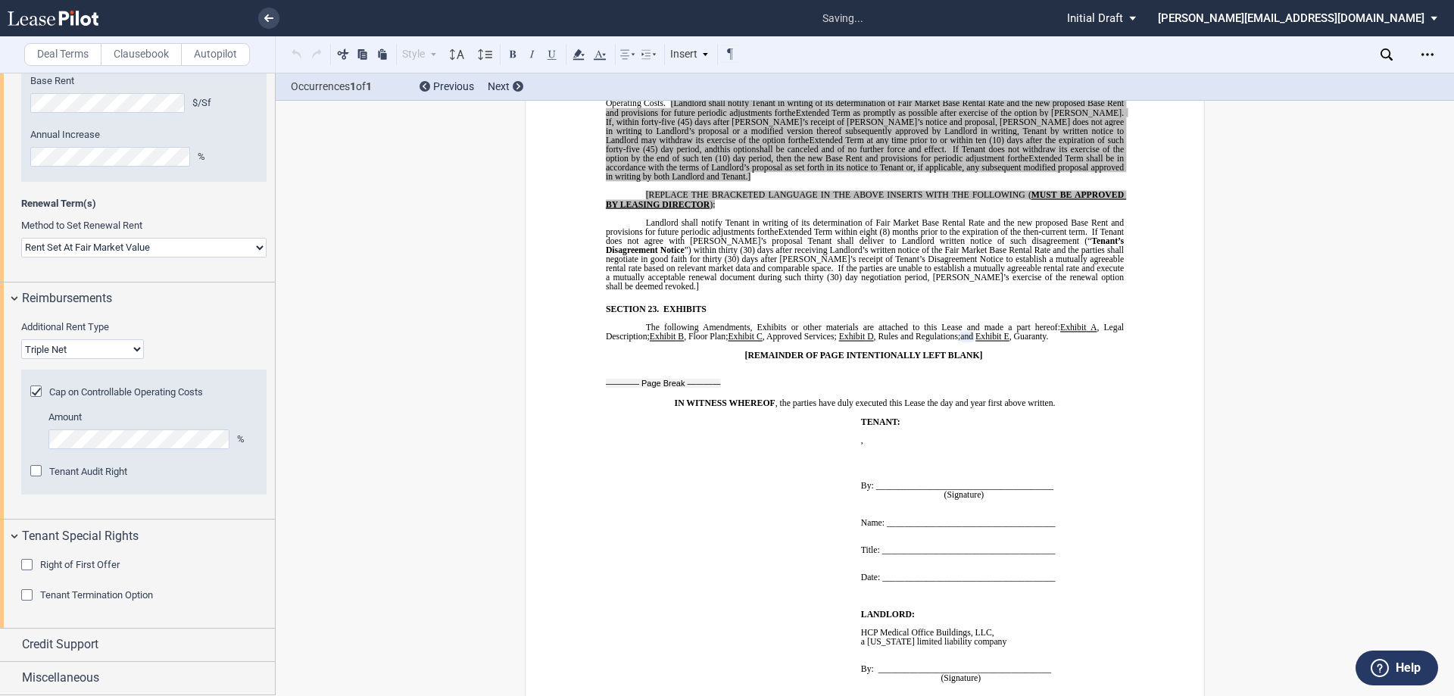
click at [25, 591] on div "Tenant Termination Option" at bounding box center [28, 596] width 15 height 15
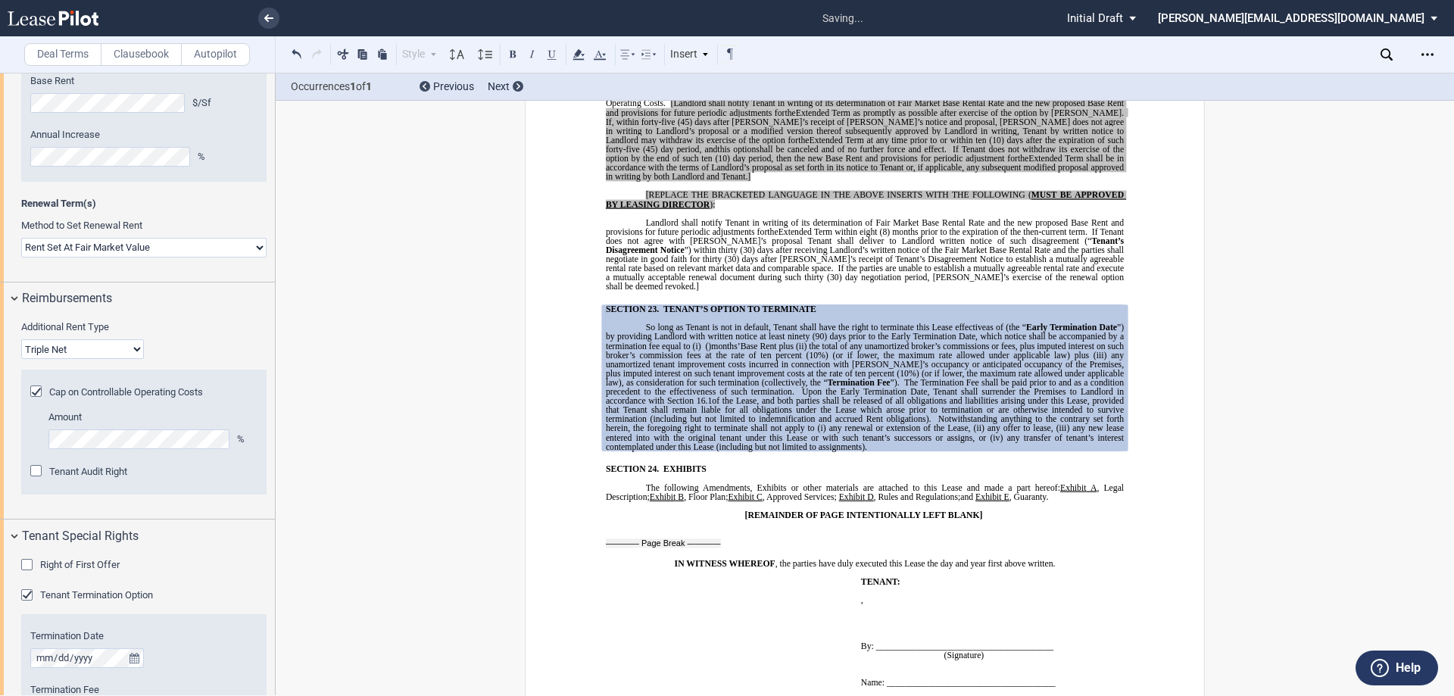
click at [25, 594] on div "Tenant Termination Option" at bounding box center [28, 596] width 15 height 15
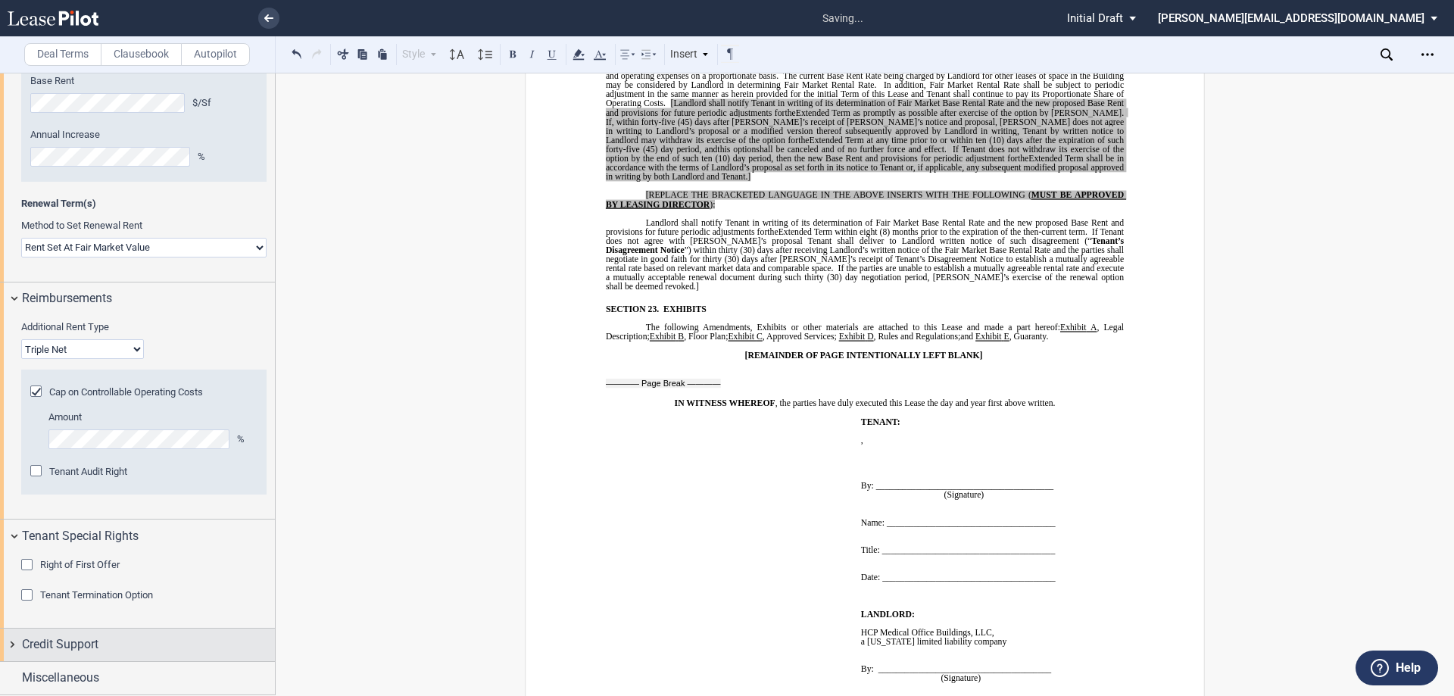
click at [8, 641] on div "Credit Support" at bounding box center [137, 644] width 275 height 33
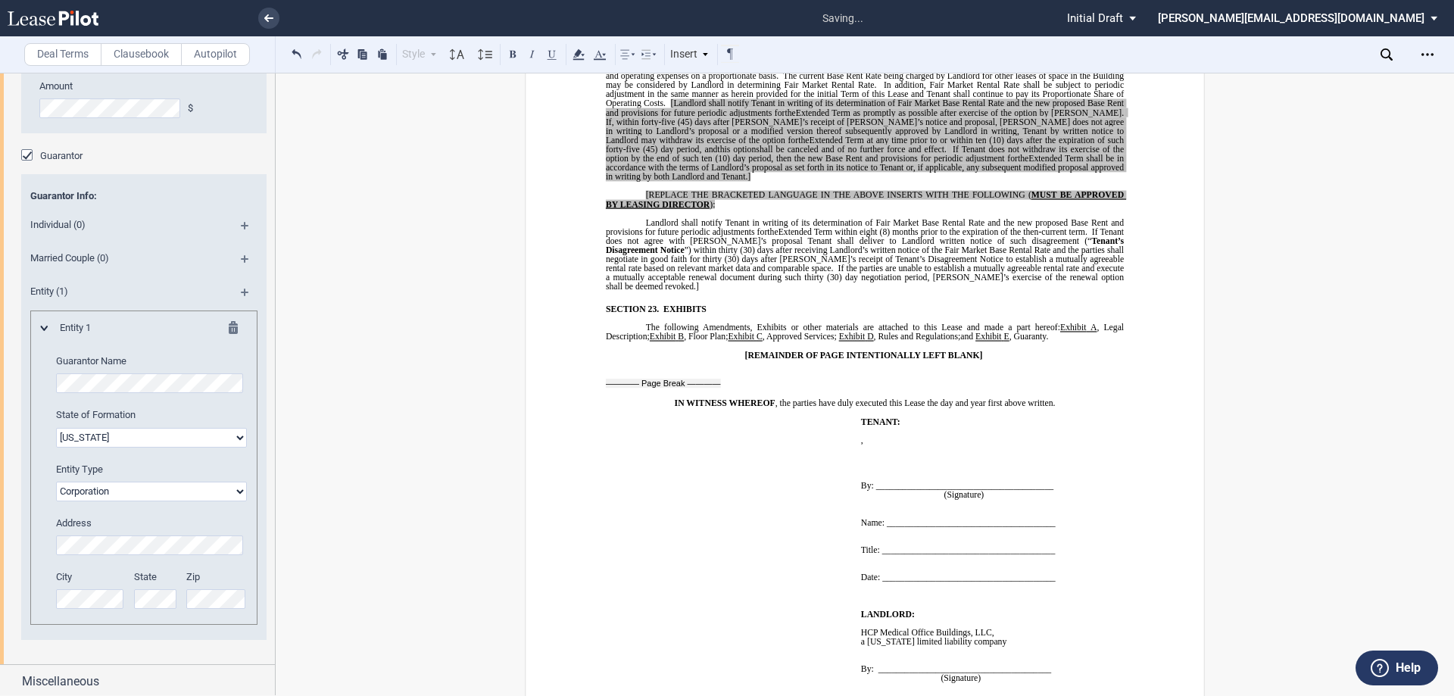
scroll to position [2093, 0]
click at [6, 679] on div "Miscellaneous" at bounding box center [137, 678] width 275 height 33
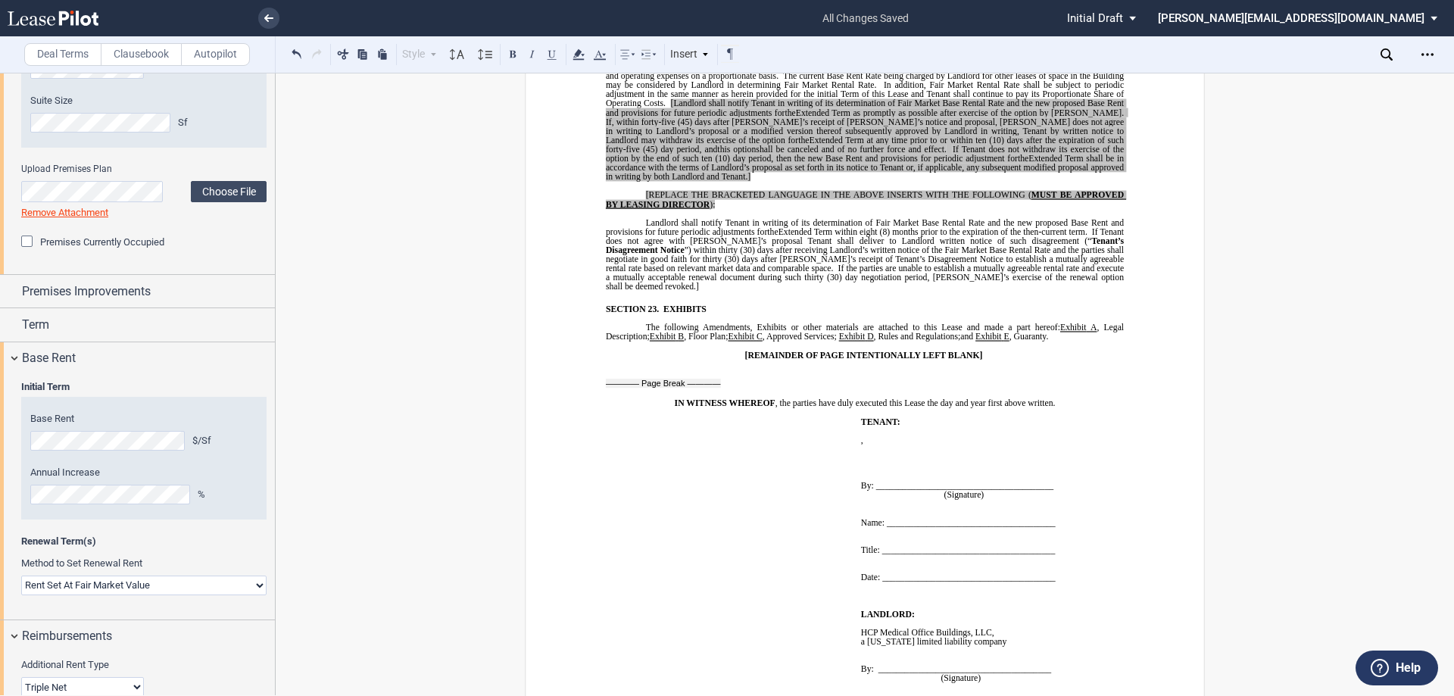
scroll to position [1044, 0]
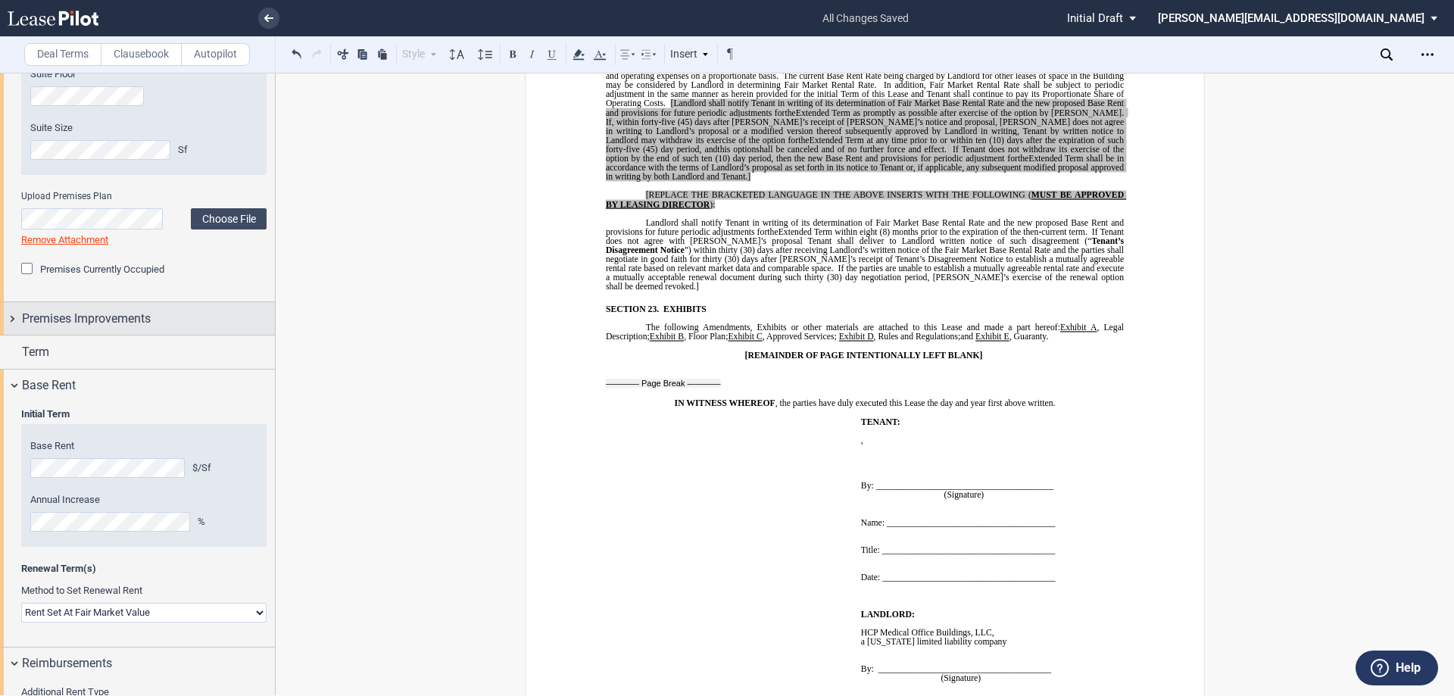
click at [14, 319] on div "Premises Improvements" at bounding box center [137, 318] width 275 height 33
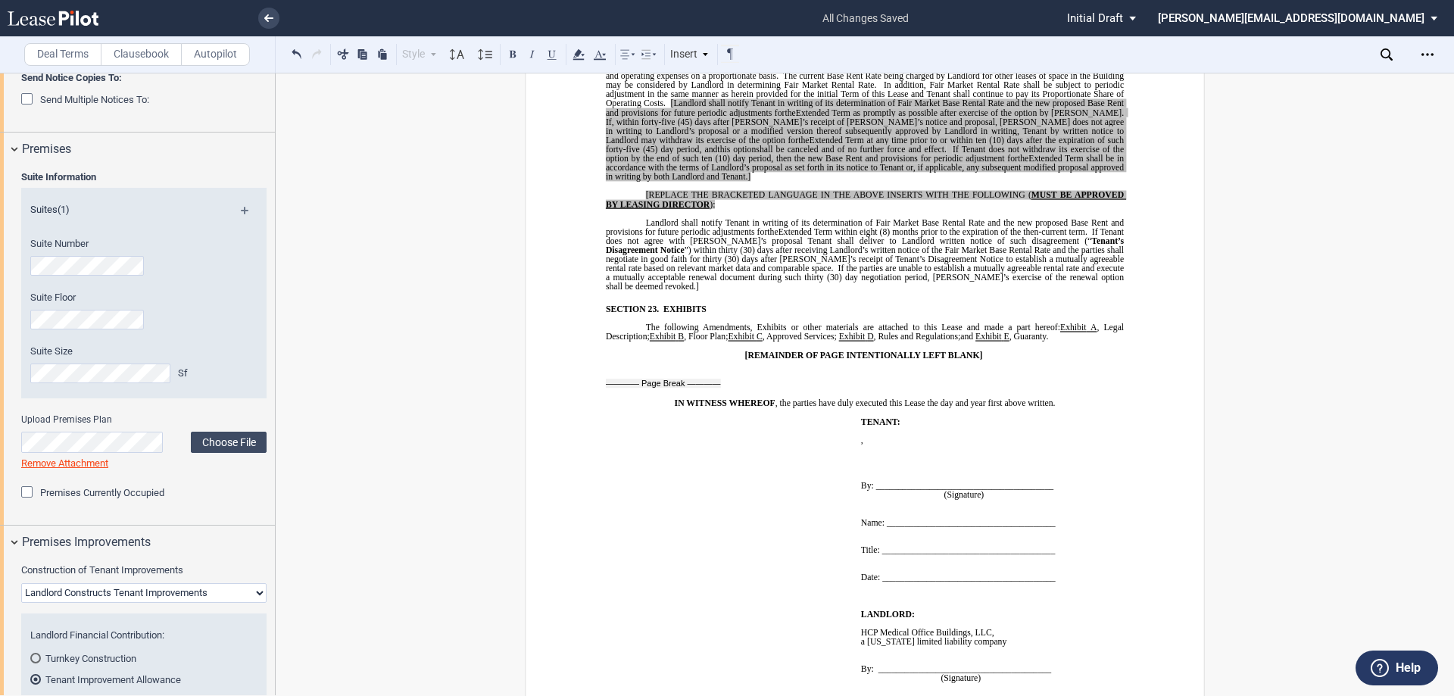
scroll to position [1120, 0]
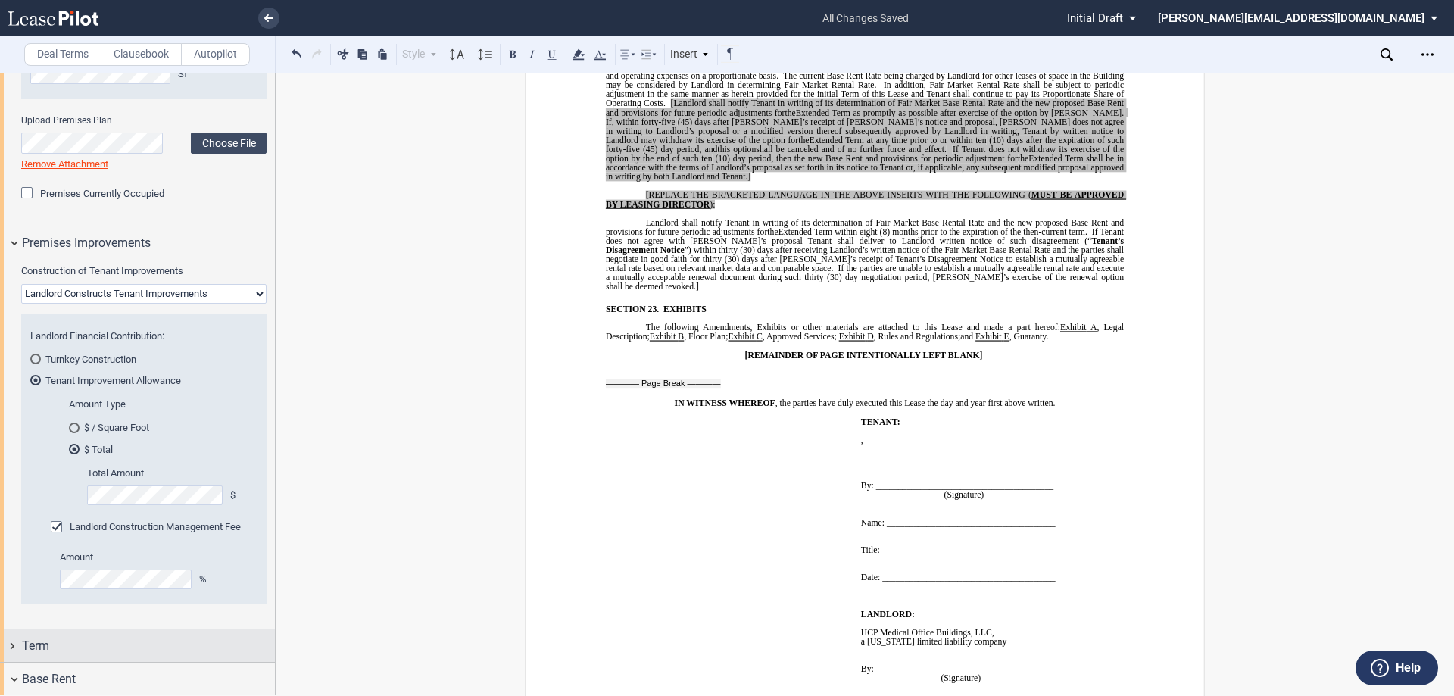
click at [14, 648] on div "Term" at bounding box center [137, 645] width 275 height 33
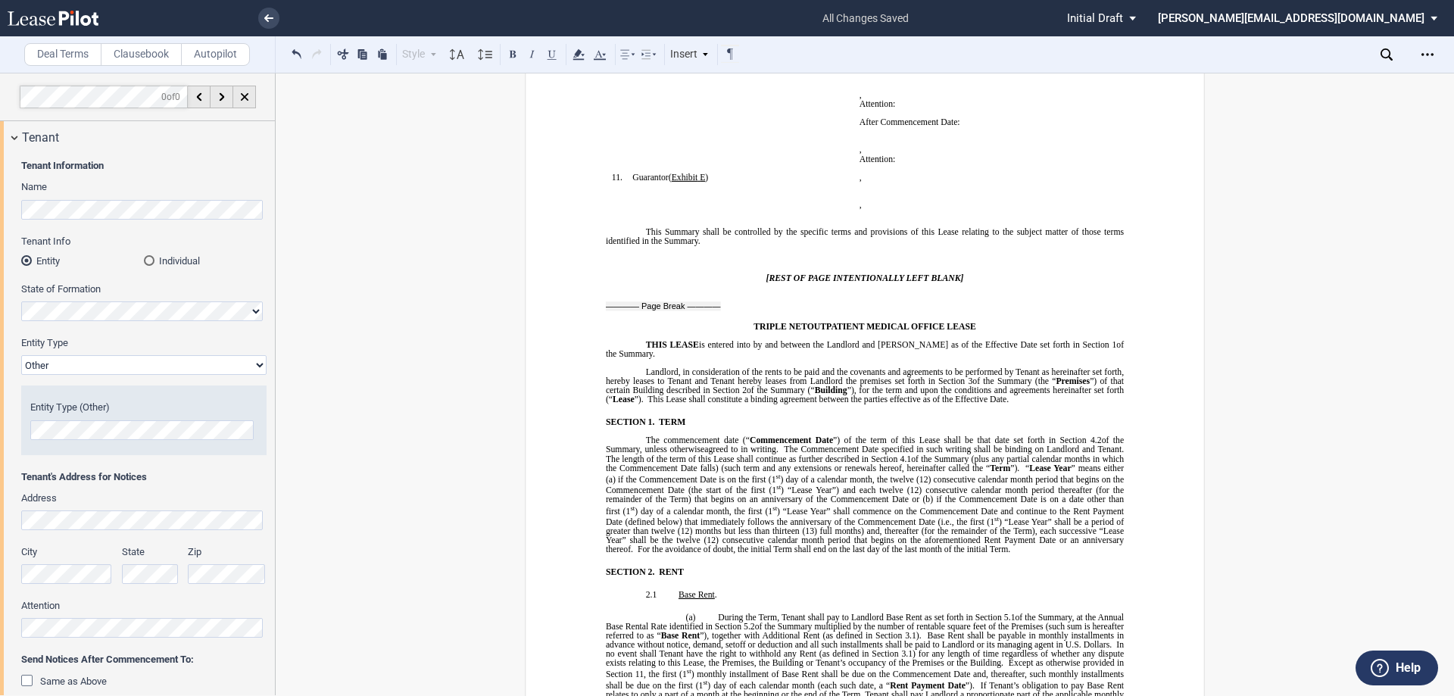
scroll to position [0, 0]
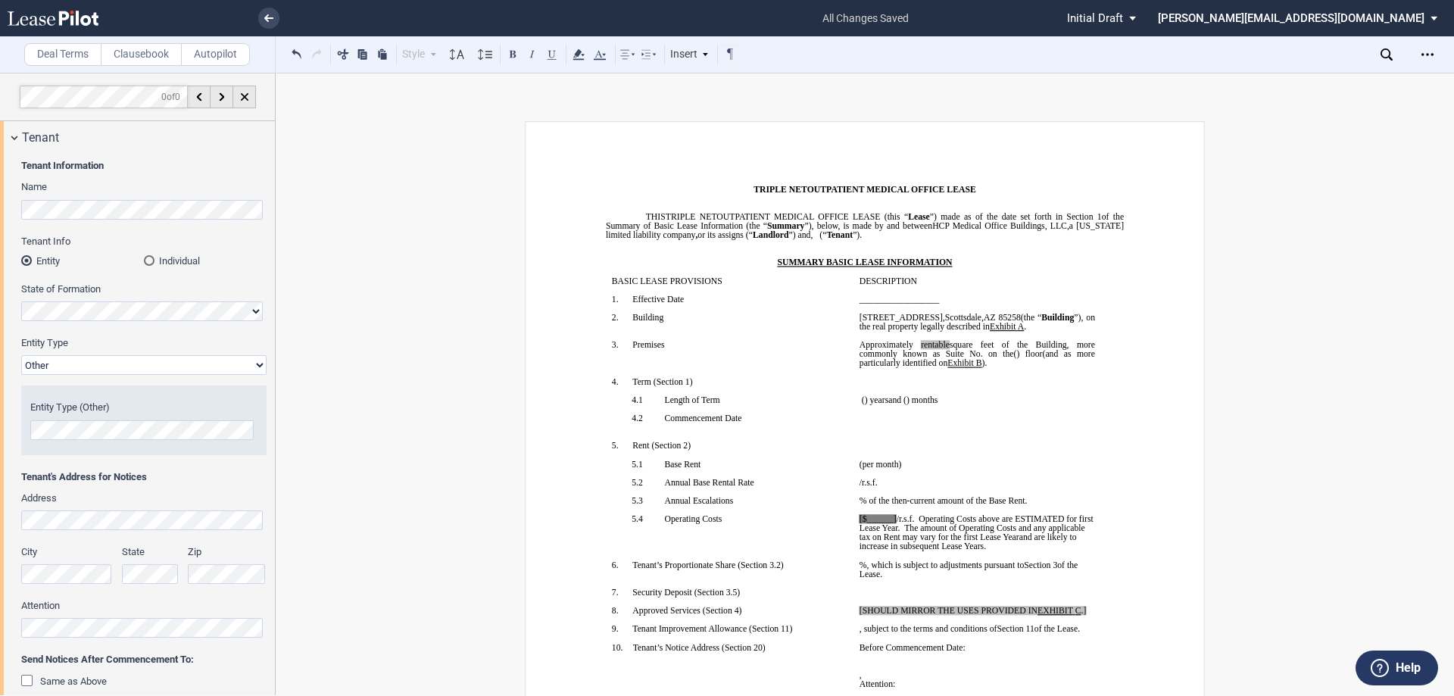
click at [867, 520] on span "[$______]" at bounding box center [877, 518] width 37 height 9
drag, startPoint x: 892, startPoint y: 520, endPoint x: 862, endPoint y: 520, distance: 29.5
click at [862, 520] on span "[$______] /r.s.f. Operating Costs above are ESTIMATED for first Lease Year. The…" at bounding box center [977, 527] width 236 height 27
click at [859, 515] on span "[$﻿9.77" at bounding box center [870, 518] width 23 height 9
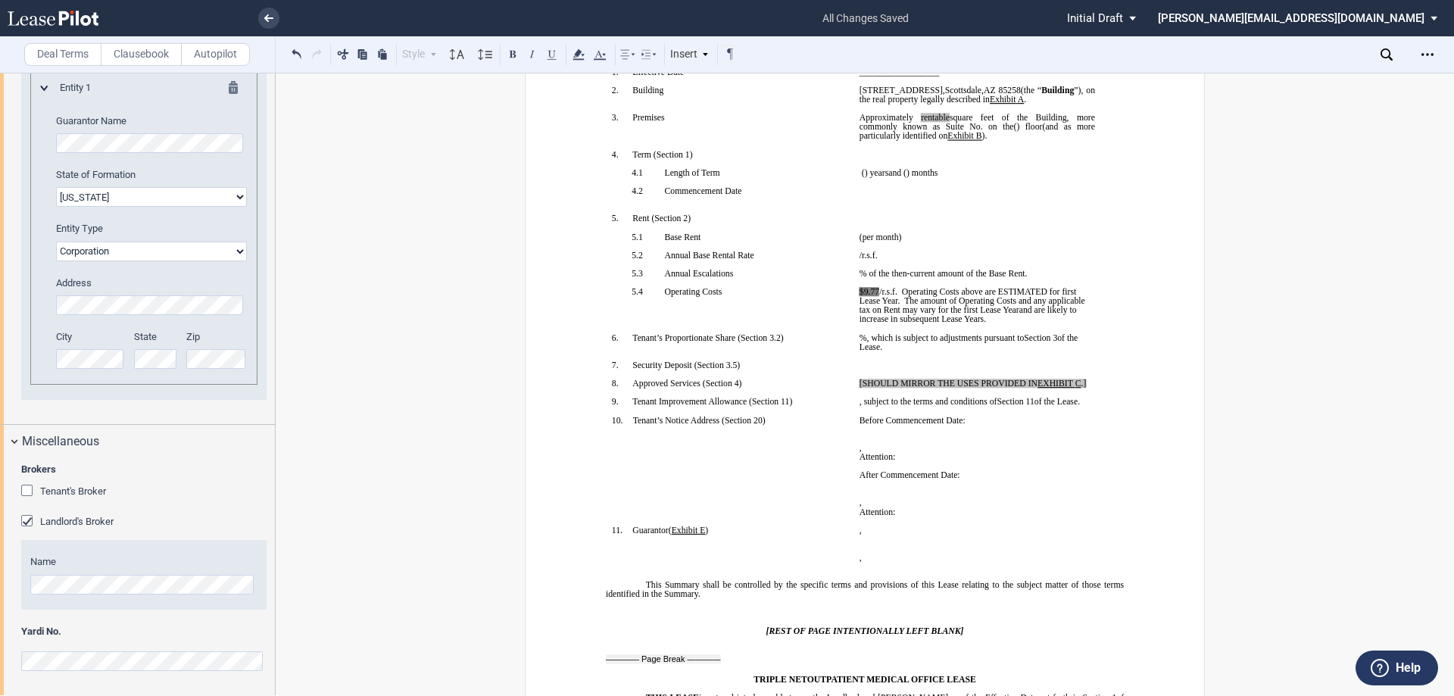
scroll to position [3211, 0]
click at [1428, 51] on icon "Open Lease options menu" at bounding box center [1427, 54] width 12 height 12
click at [1258, 79] on div "Download" at bounding box center [1339, 81] width 185 height 13
